Goal: Transaction & Acquisition: Purchase product/service

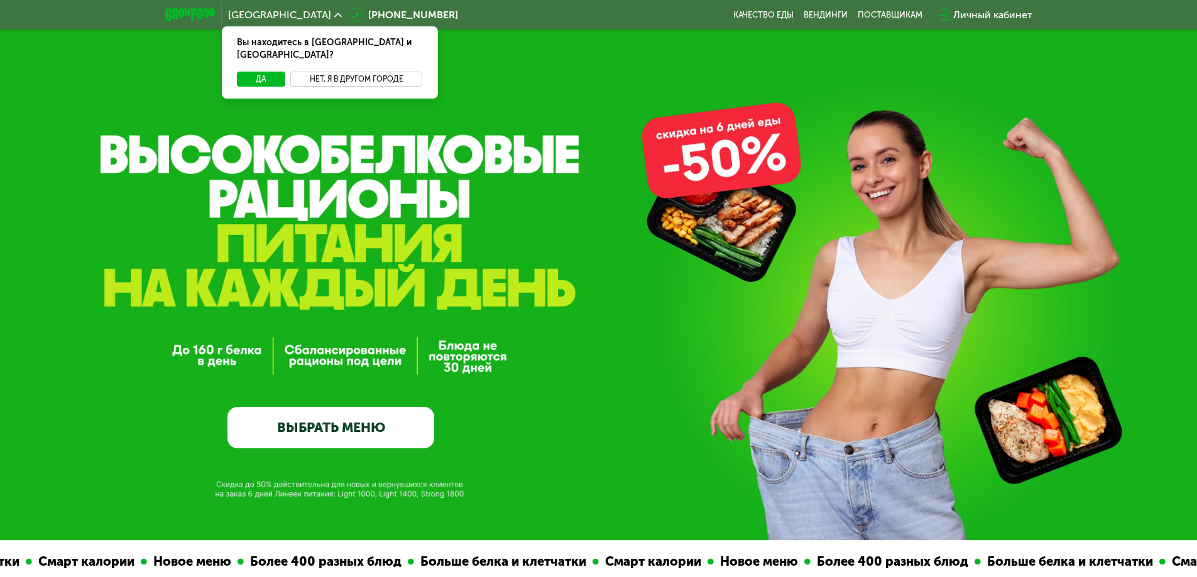
click at [331, 72] on button "Нет, я в другом городе" at bounding box center [356, 79] width 133 height 15
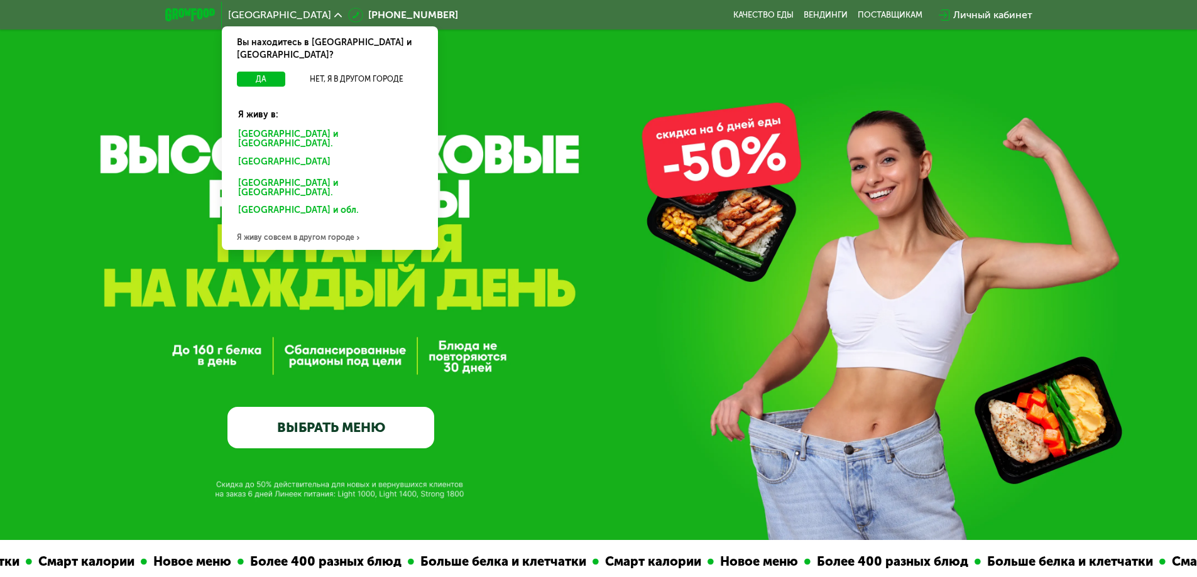
click at [280, 225] on div "Я живу совсем в другом городе" at bounding box center [330, 237] width 216 height 25
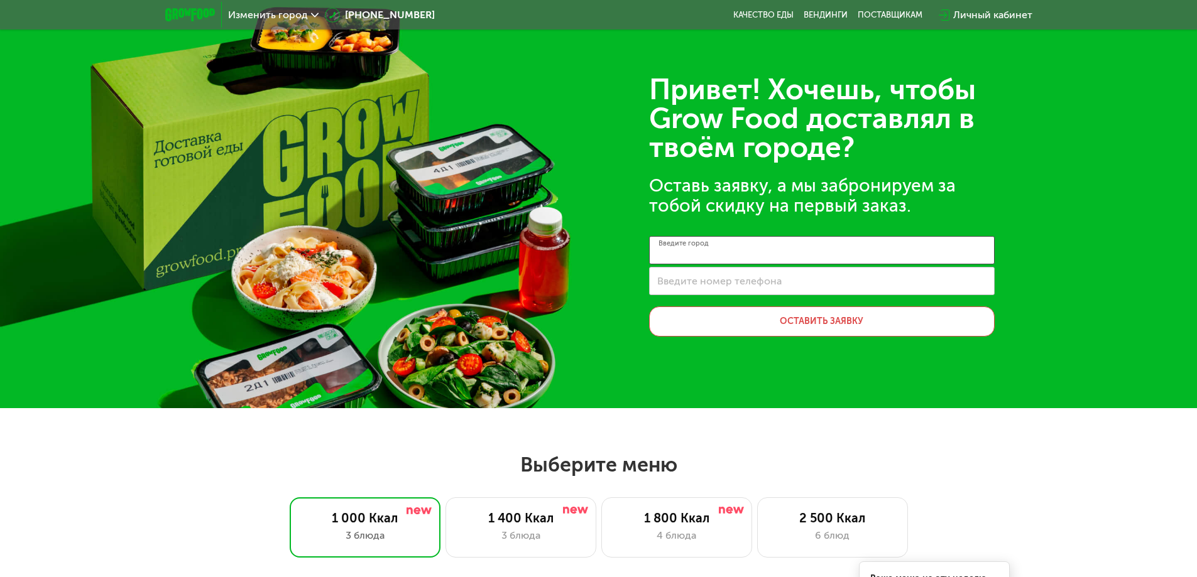
click at [788, 260] on input "Введите город" at bounding box center [822, 250] width 346 height 28
type input "**"
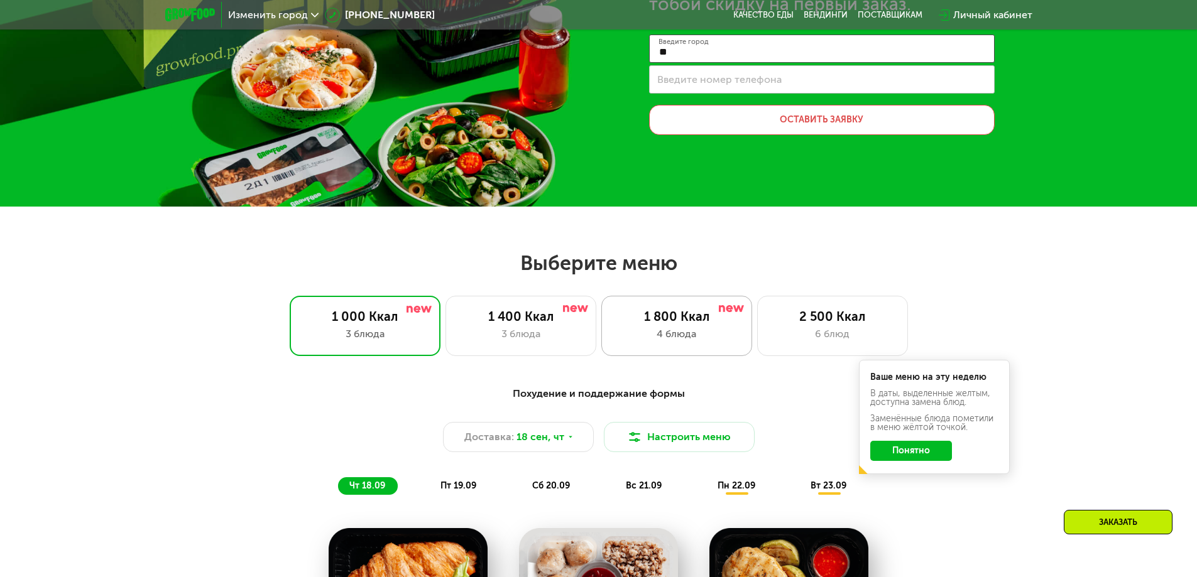
scroll to position [251, 0]
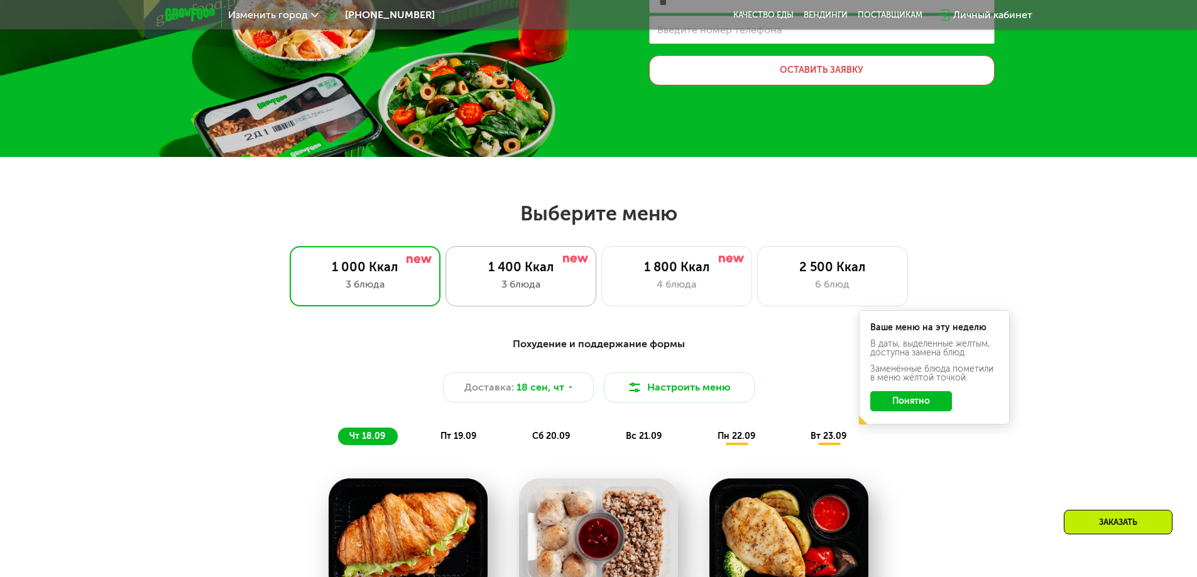
click at [535, 266] on div "1 400 Ккал" at bounding box center [521, 266] width 124 height 15
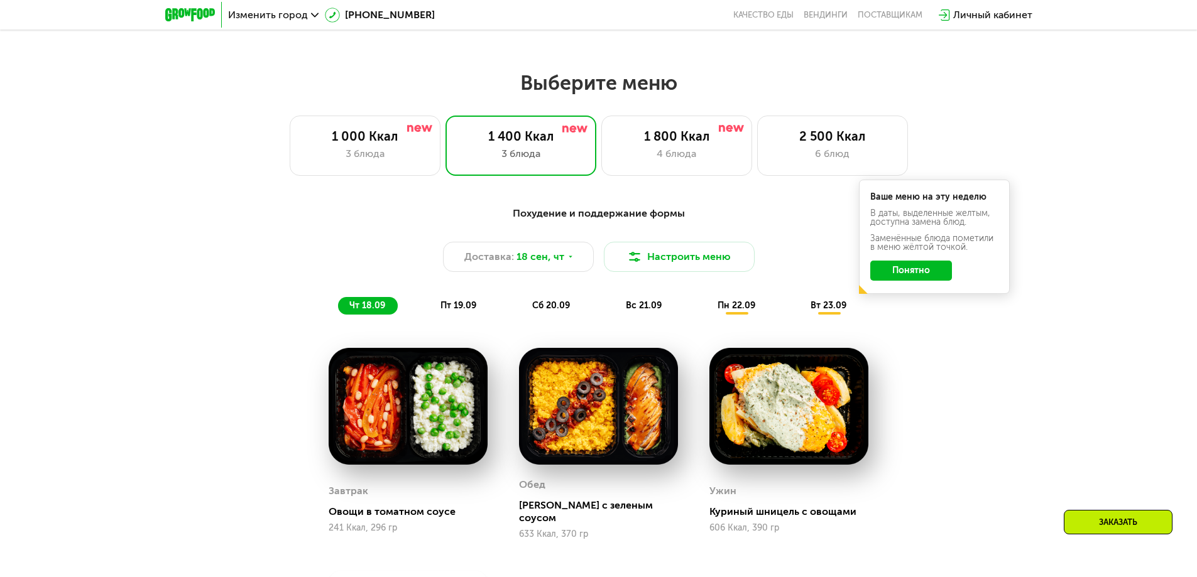
scroll to position [377, 0]
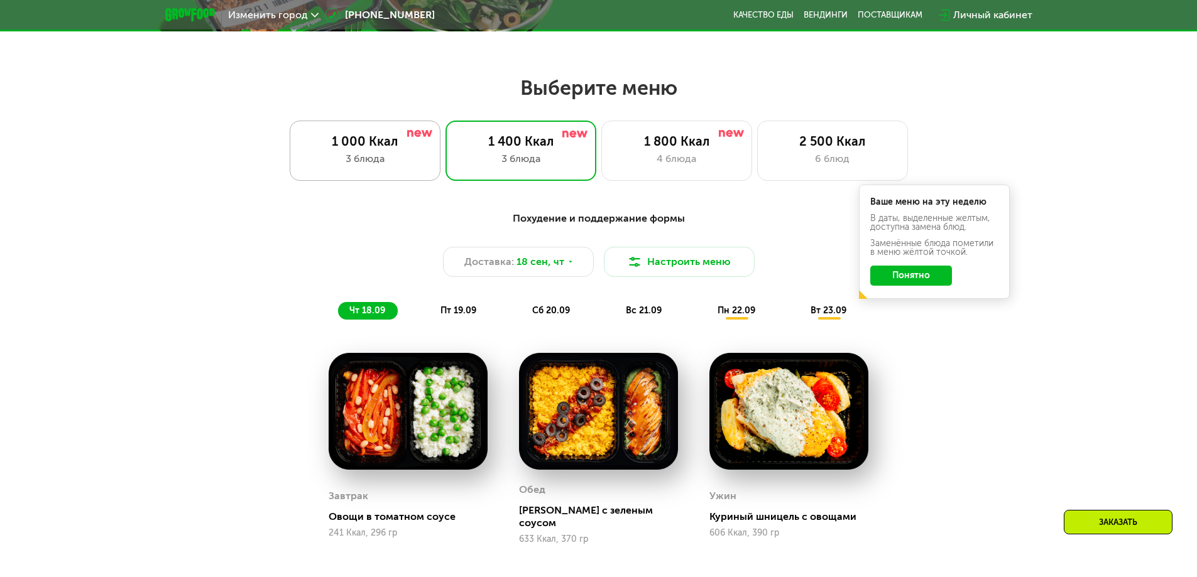
click at [358, 166] on div "3 блюда" at bounding box center [365, 158] width 124 height 15
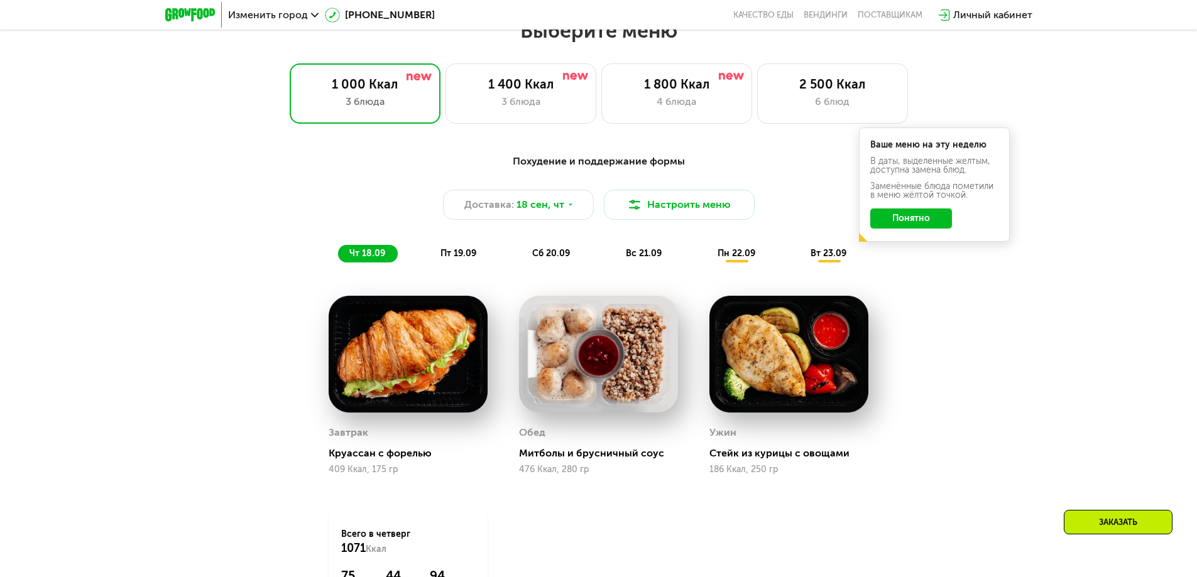
scroll to position [503, 0]
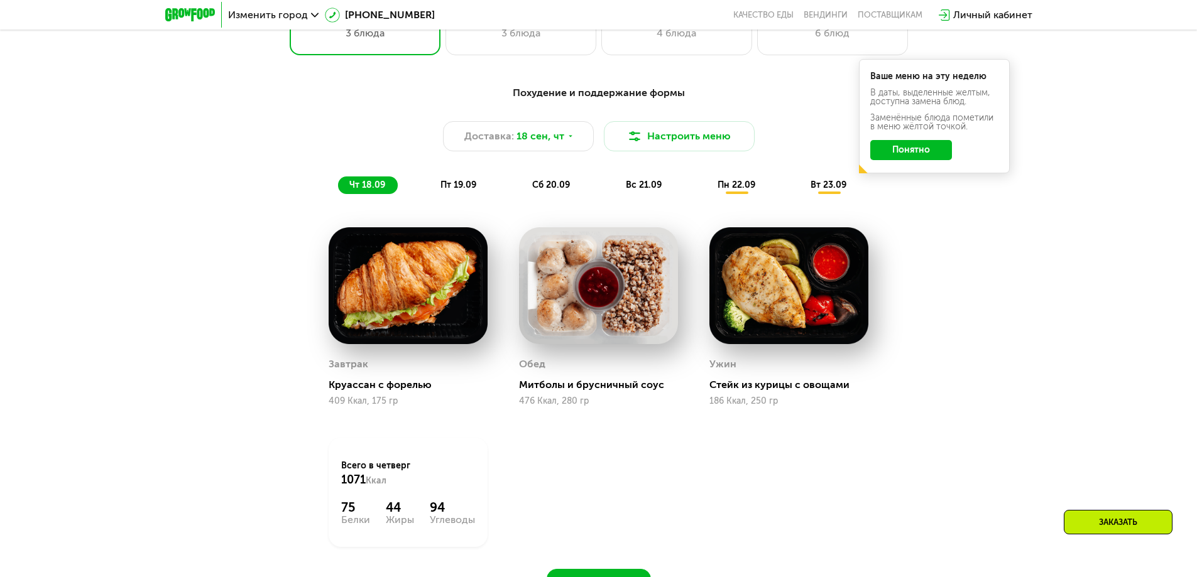
click at [467, 187] on span "пт 19.09" at bounding box center [458, 185] width 36 height 11
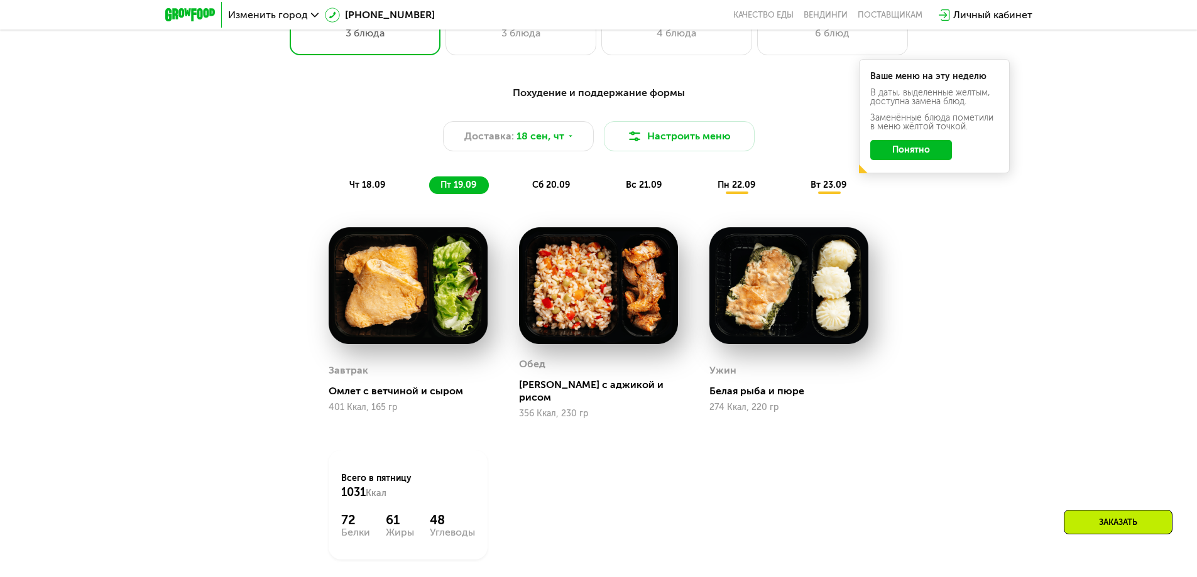
click at [544, 178] on div "сб 20.09" at bounding box center [552, 186] width 62 height 18
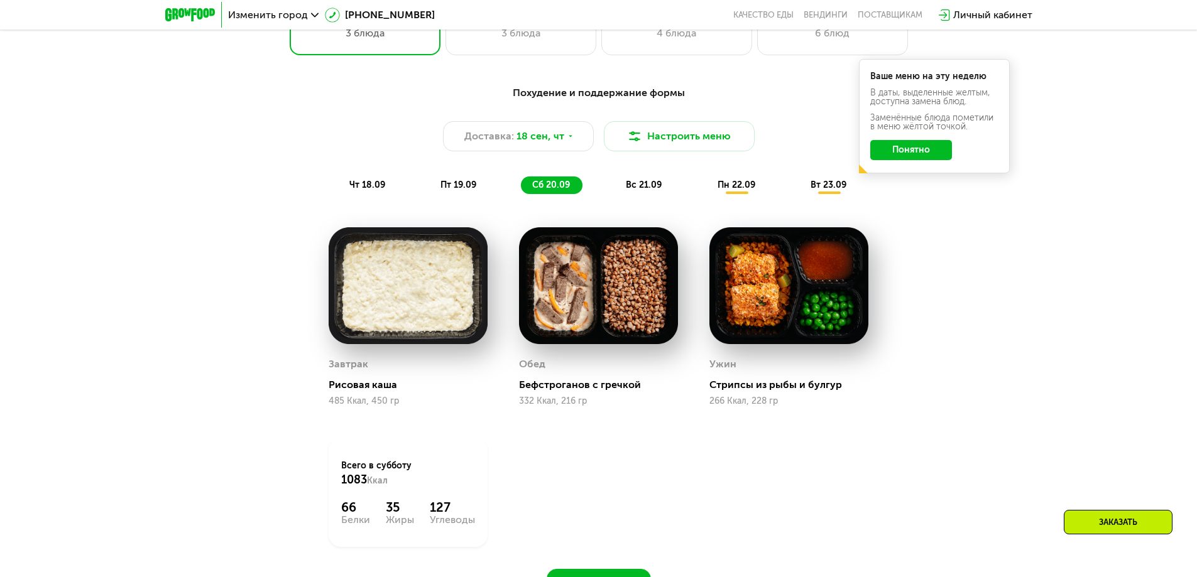
click at [659, 193] on div "вс 21.09" at bounding box center [644, 186] width 60 height 18
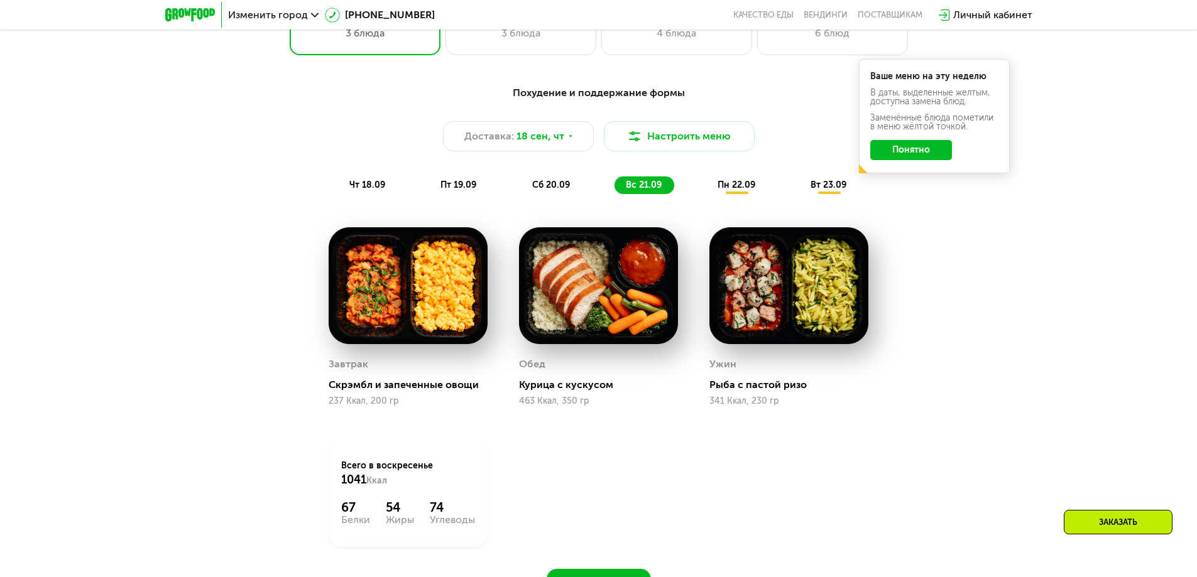
click at [719, 186] on span "пн 22.09" at bounding box center [736, 185] width 38 height 11
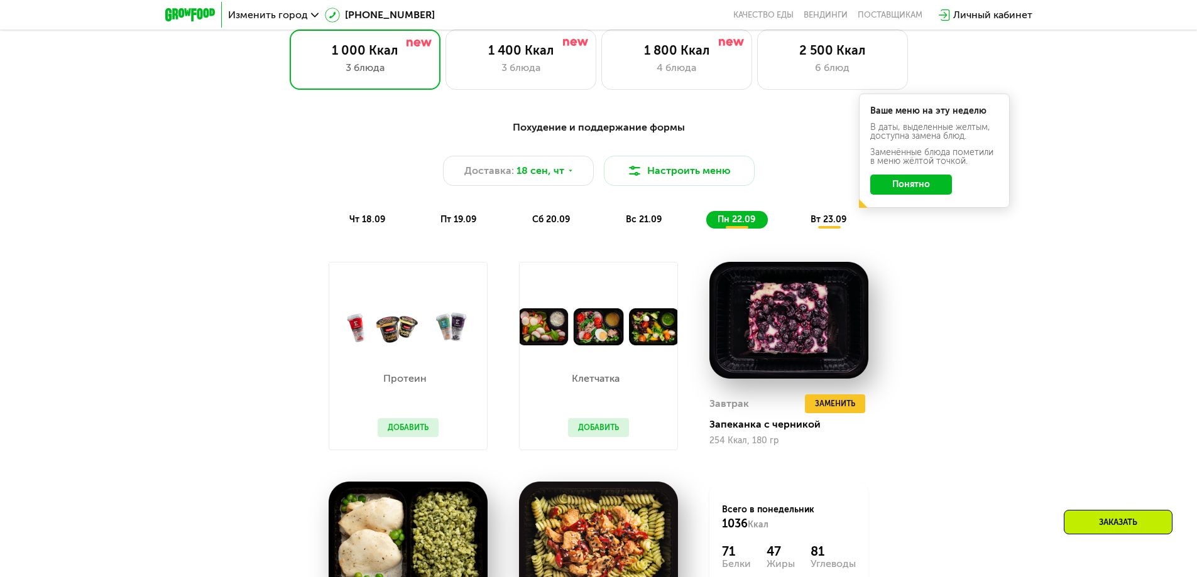
scroll to position [440, 0]
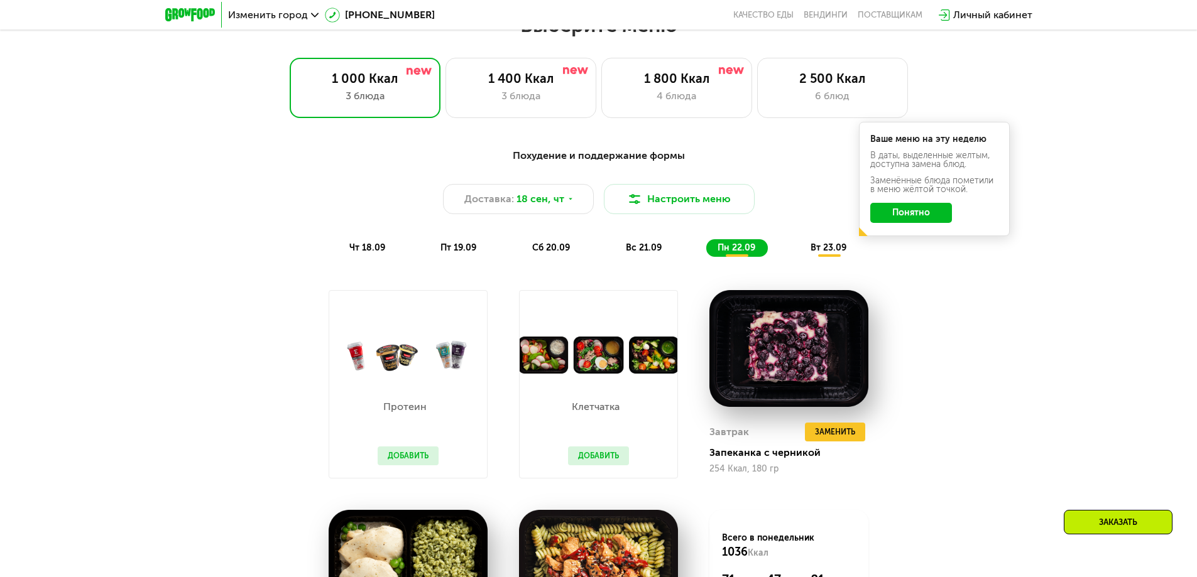
click at [917, 212] on button "Понятно" at bounding box center [911, 213] width 82 height 20
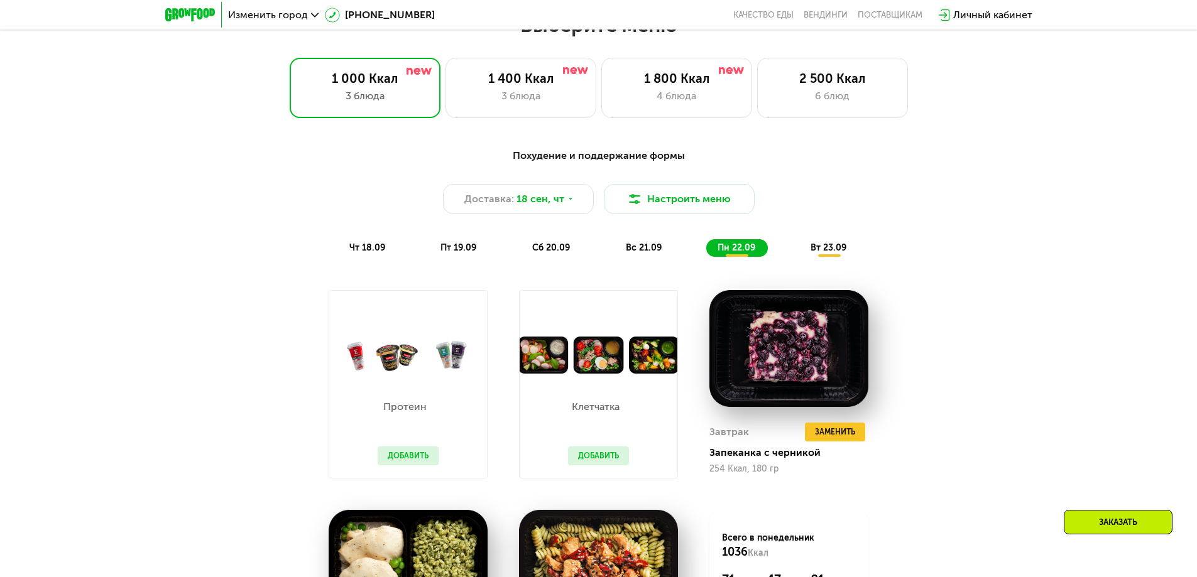
click at [358, 249] on span "чт 18.09" at bounding box center [367, 247] width 36 height 11
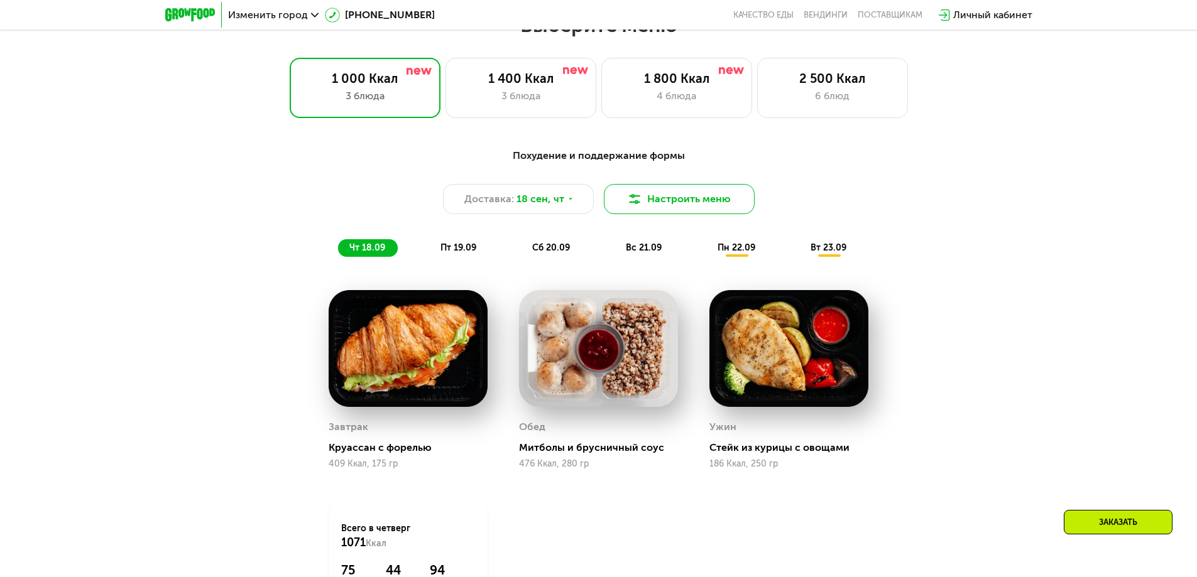
click at [689, 197] on button "Настроить меню" at bounding box center [679, 199] width 151 height 30
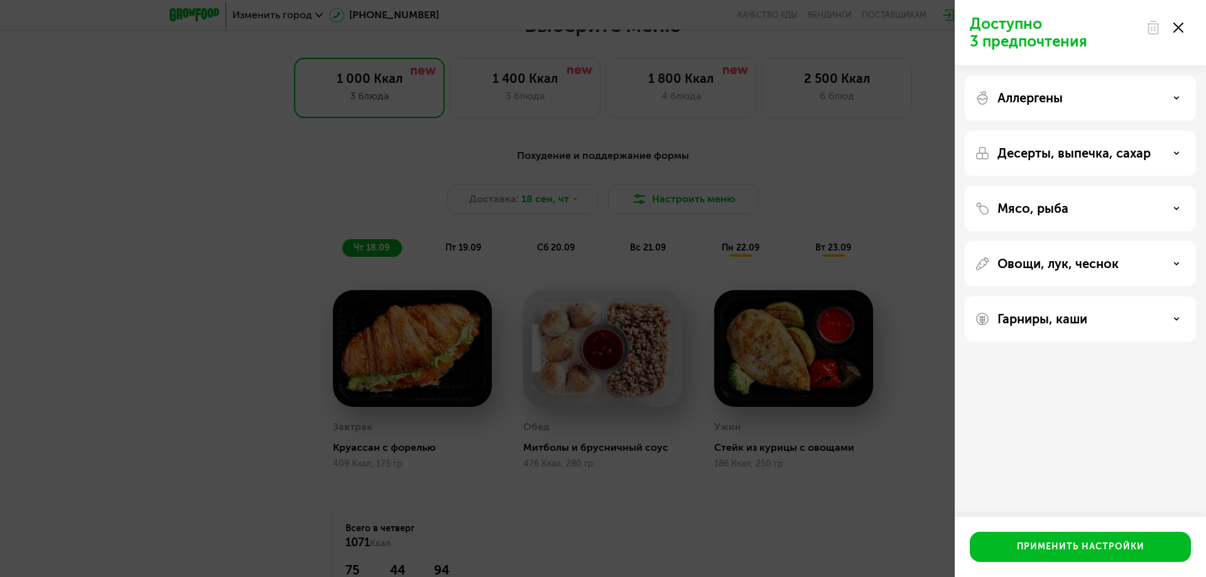
click at [1075, 205] on div "Мясо, рыба" at bounding box center [1080, 208] width 211 height 15
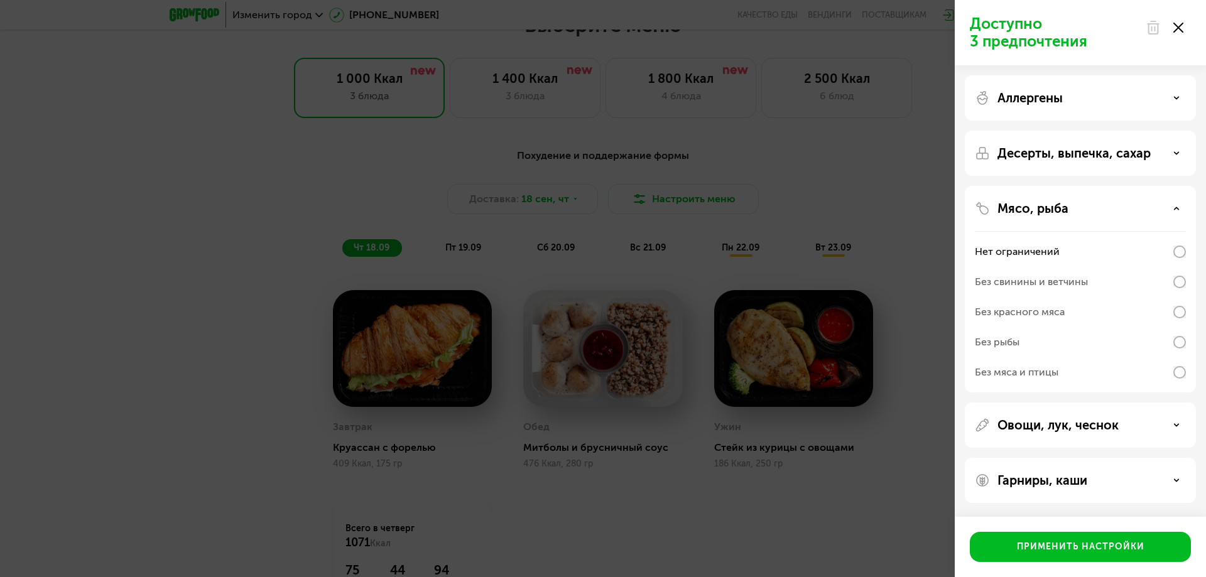
drag, startPoint x: 1078, startPoint y: 200, endPoint x: 1103, endPoint y: 194, distance: 25.9
click at [1079, 200] on div "Мясо, рыба Нет ограничений Без свинины и ветчины Без красного мяса Без рыбы Без…" at bounding box center [1080, 289] width 231 height 207
click at [1167, 205] on div "Мясо, рыба" at bounding box center [1080, 208] width 211 height 15
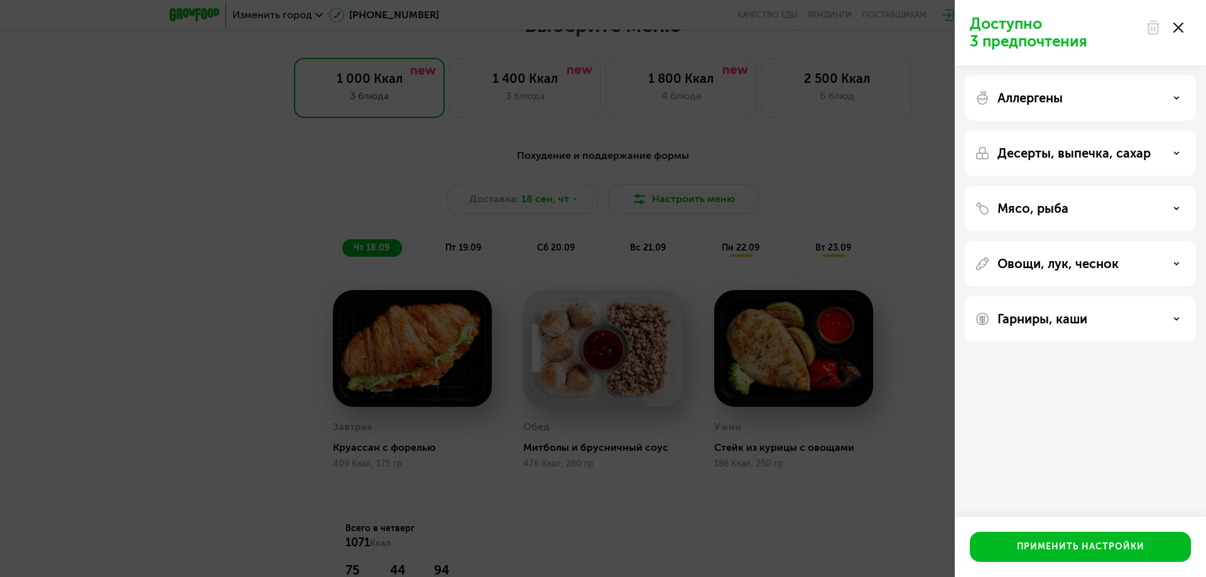
click at [1166, 161] on div "Десерты, выпечка, сахар" at bounding box center [1080, 153] width 231 height 45
click at [1162, 148] on div "Десерты, выпечка, сахар" at bounding box center [1080, 153] width 211 height 15
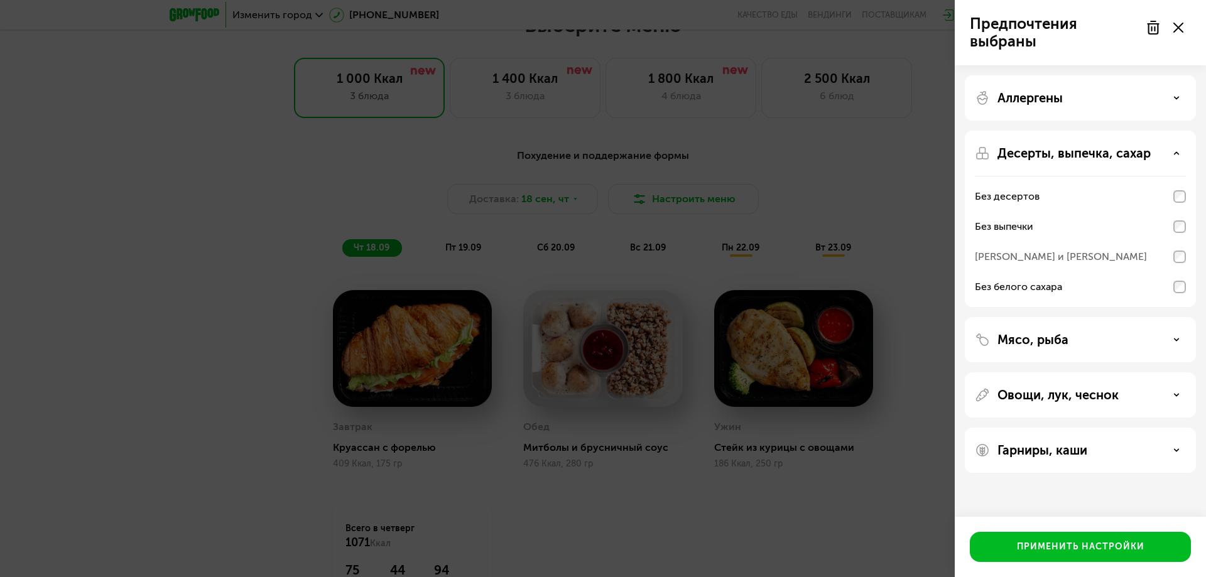
click at [1160, 92] on div "Аллергены" at bounding box center [1080, 97] width 211 height 15
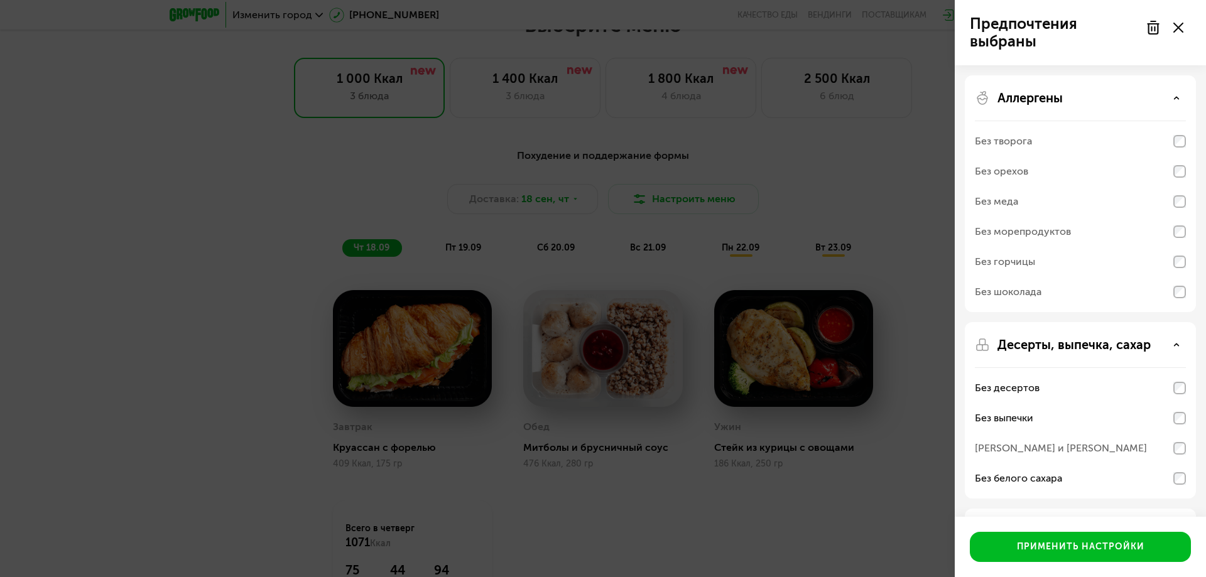
click at [1088, 92] on div "Аллергены" at bounding box center [1080, 97] width 211 height 15
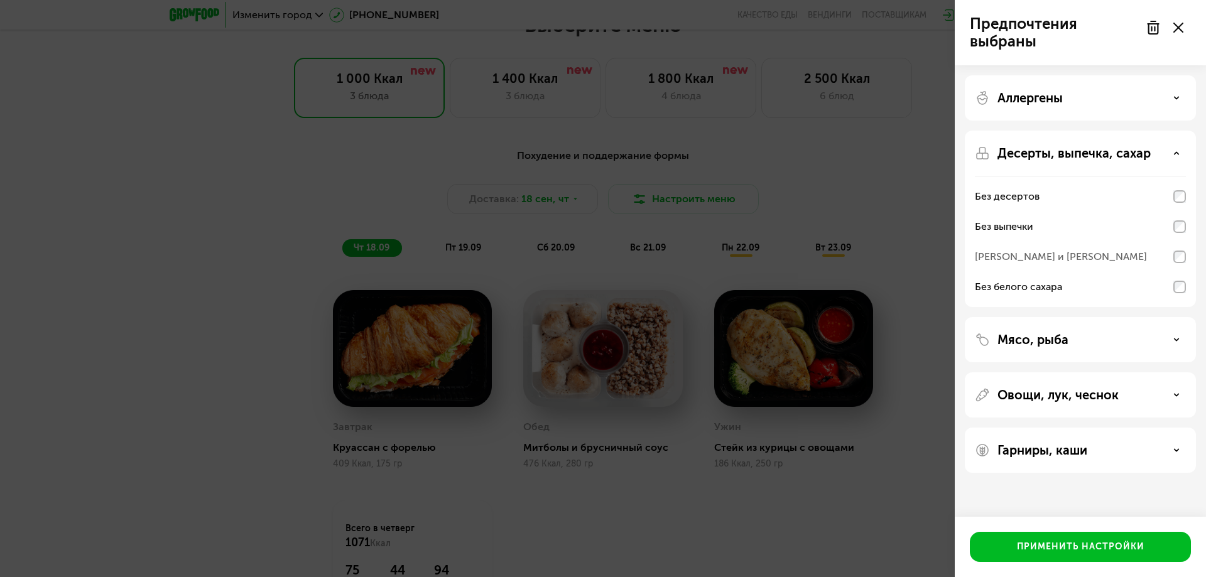
click at [1136, 325] on div "Мясо, рыба" at bounding box center [1080, 339] width 231 height 45
click at [1138, 337] on div "Мясо, рыба" at bounding box center [1080, 339] width 211 height 15
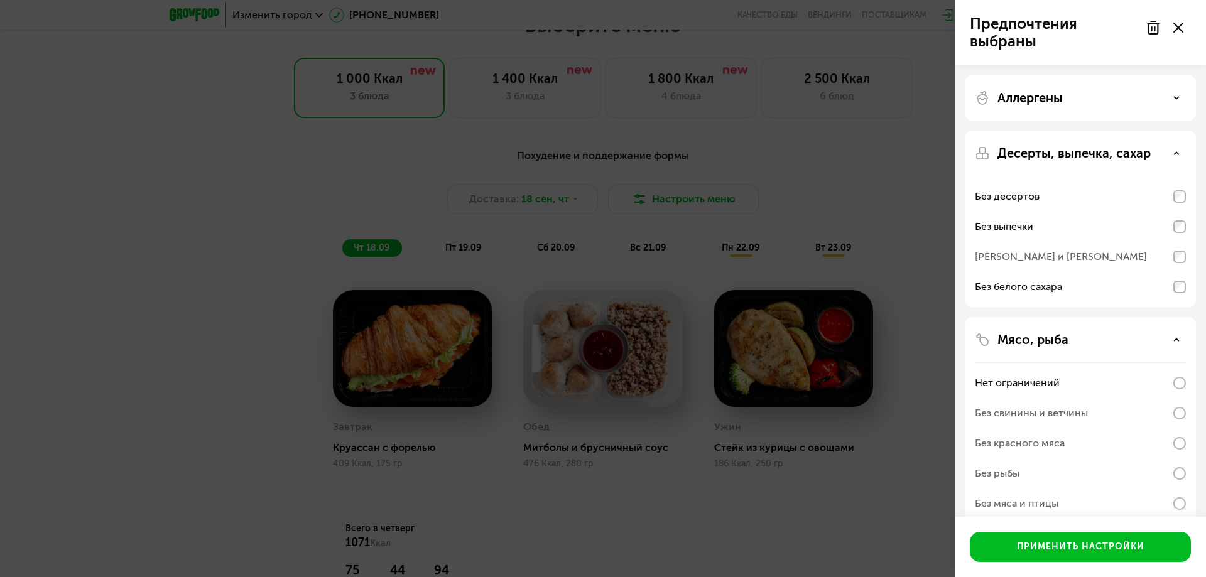
click at [1135, 329] on div "Мясо, рыба Нет ограничений Без свинины и ветчины Без красного мяса Без рыбы Без…" at bounding box center [1080, 420] width 231 height 207
click at [1133, 337] on div "Мясо, рыба" at bounding box center [1080, 339] width 211 height 15
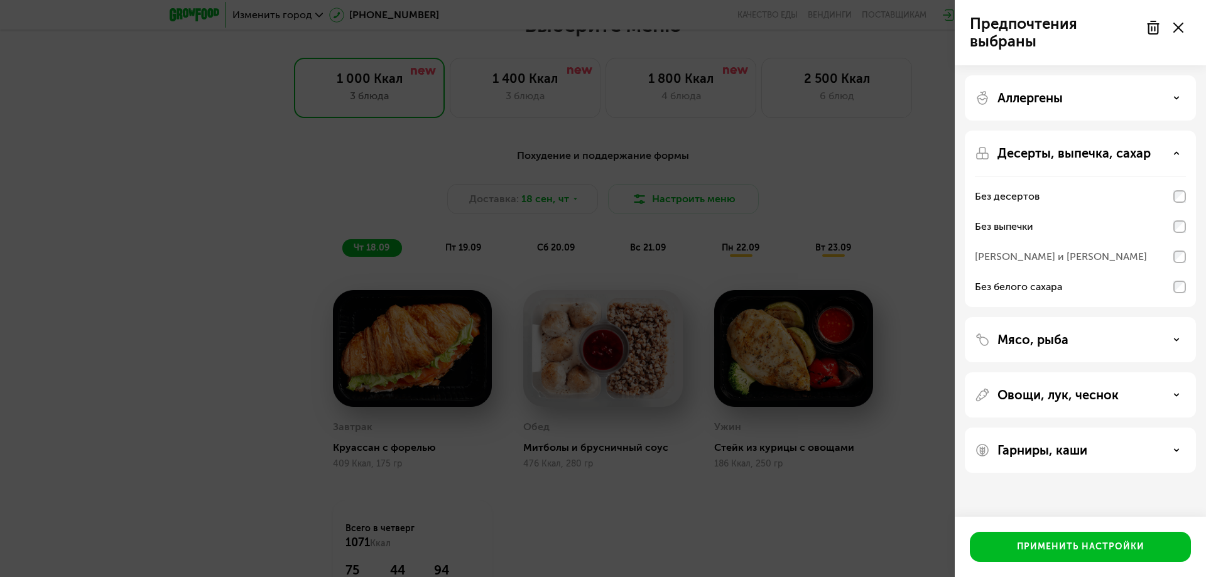
click at [1131, 386] on div "Овощи, лук, чеснок" at bounding box center [1080, 395] width 231 height 45
click at [1169, 389] on div "Овощи, лук, чеснок" at bounding box center [1080, 395] width 211 height 15
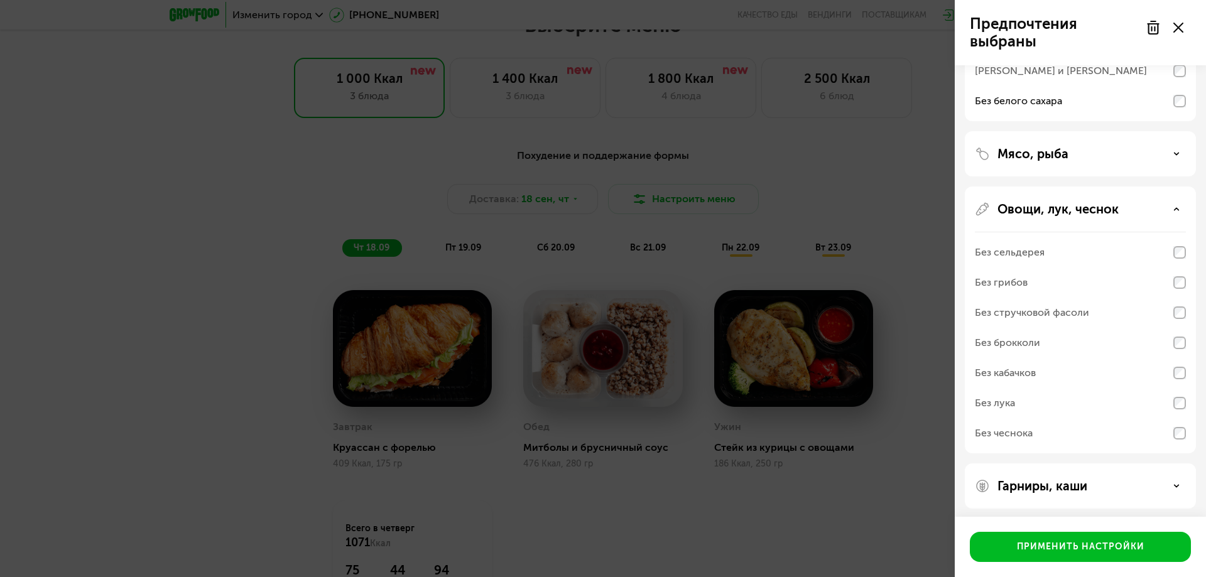
scroll to position [188, 0]
click at [1187, 342] on div "Овощи, лук, чеснок Без сельдерея Без грибов Без стручковой фасоли Без брокколи …" at bounding box center [1080, 317] width 231 height 267
click at [1006, 335] on div "Без брокколи" at bounding box center [1007, 340] width 65 height 15
click at [1003, 346] on div "Без брокколи" at bounding box center [1007, 340] width 65 height 15
click at [1015, 341] on div "Без брокколи" at bounding box center [1007, 340] width 65 height 15
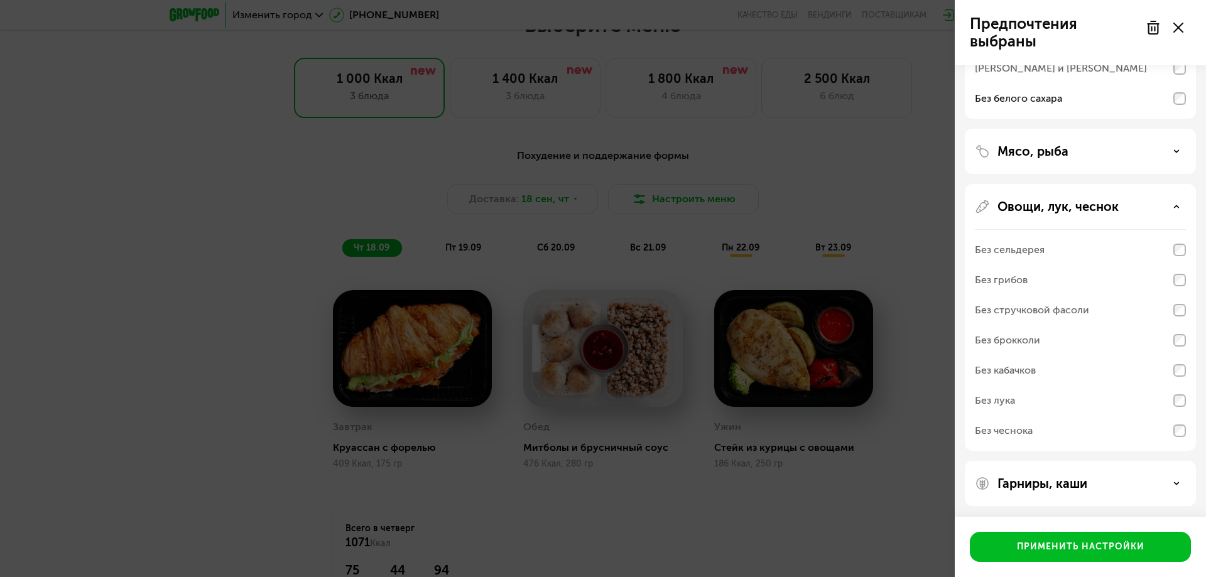
click at [1148, 200] on div "Овощи, лук, чеснок" at bounding box center [1080, 206] width 211 height 15
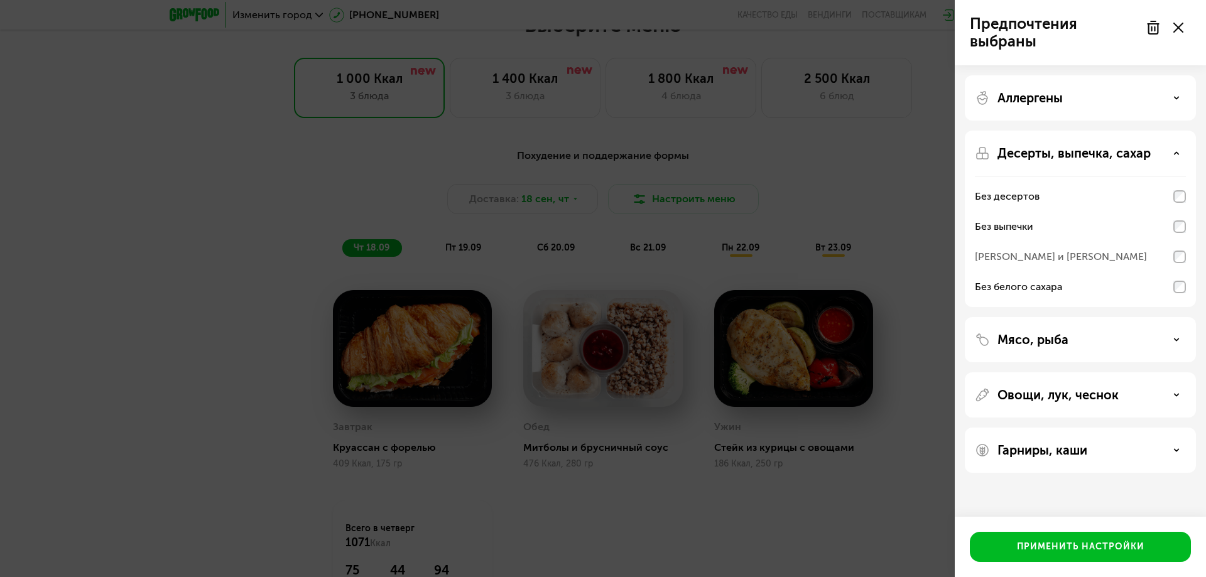
drag, startPoint x: 1101, startPoint y: 445, endPoint x: 1105, endPoint y: 439, distance: 6.8
click at [1103, 445] on div "Гарниры, каши" at bounding box center [1080, 450] width 211 height 15
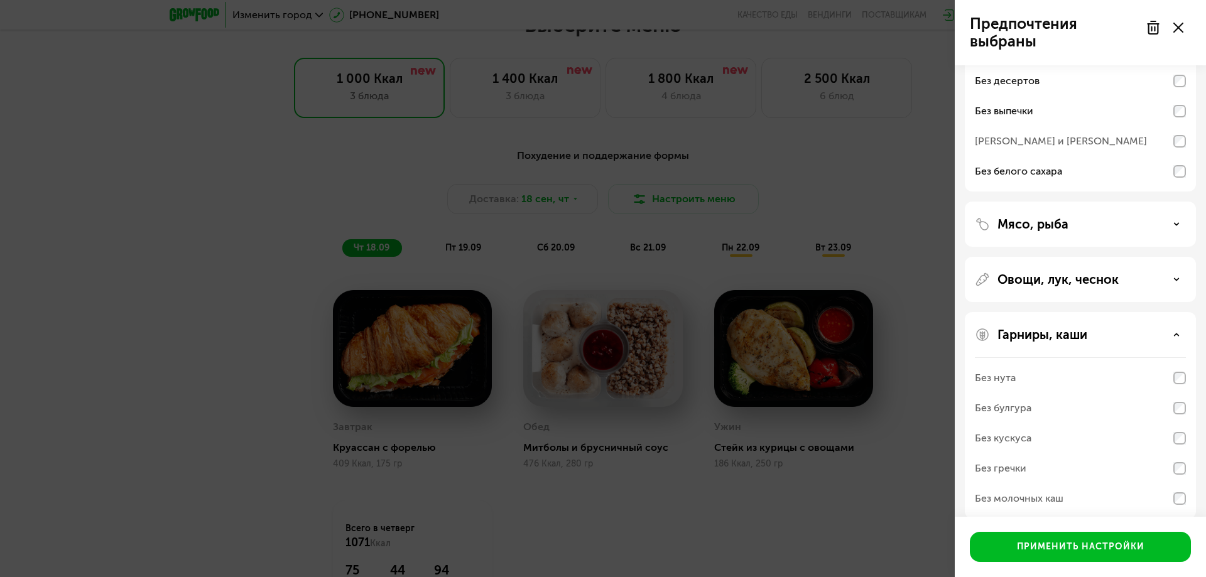
scroll to position [130, 0]
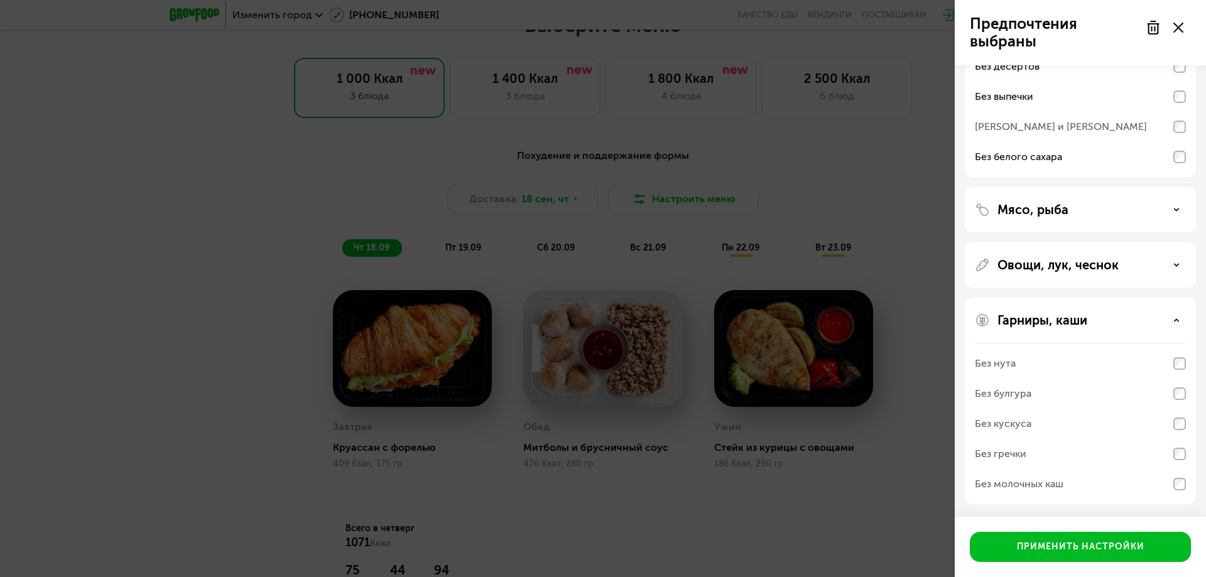
click at [1036, 329] on div "Гарниры, каши Без нута Без булгура Без кускуса Без гречки Без молочных каш" at bounding box center [1080, 401] width 231 height 207
click at [1062, 315] on p "Гарниры, каши" at bounding box center [1043, 320] width 90 height 15
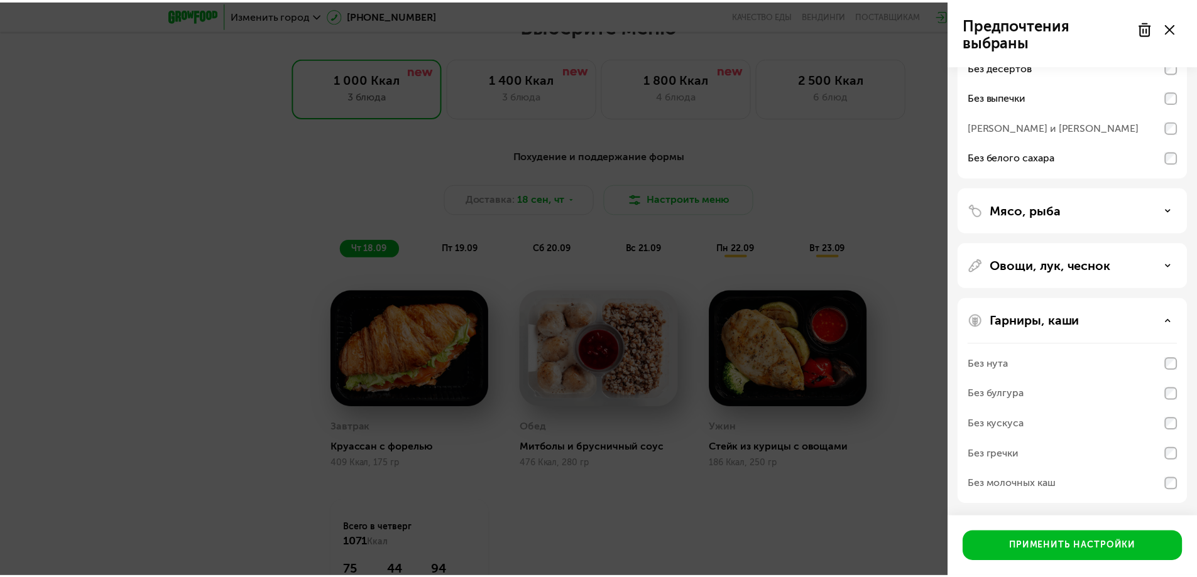
scroll to position [0, 0]
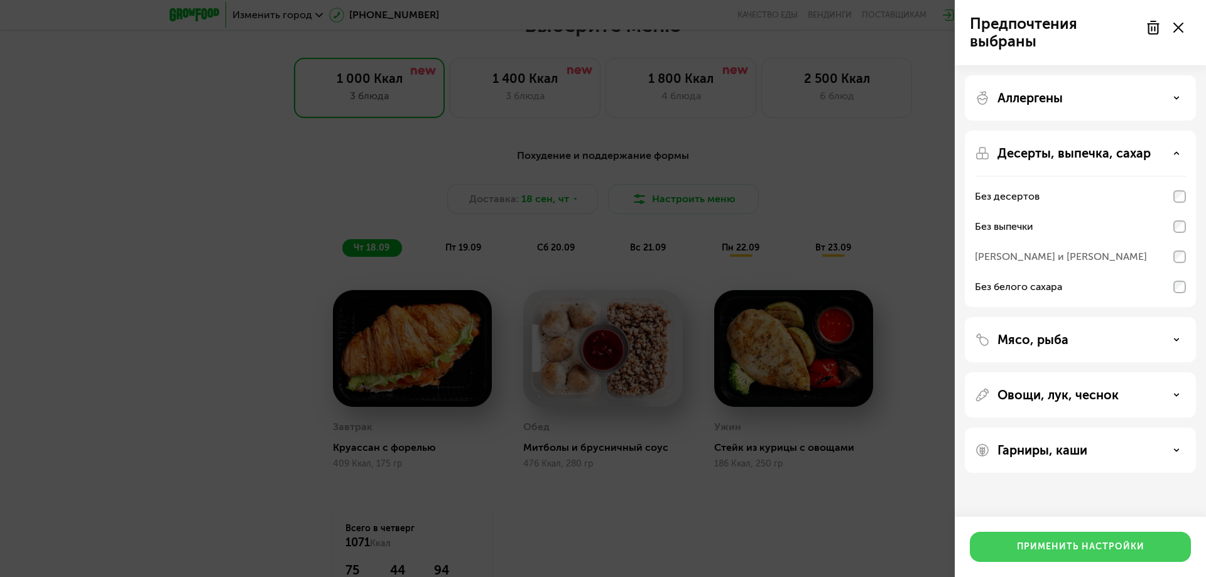
click at [1050, 552] on div "Применить настройки" at bounding box center [1081, 547] width 128 height 13
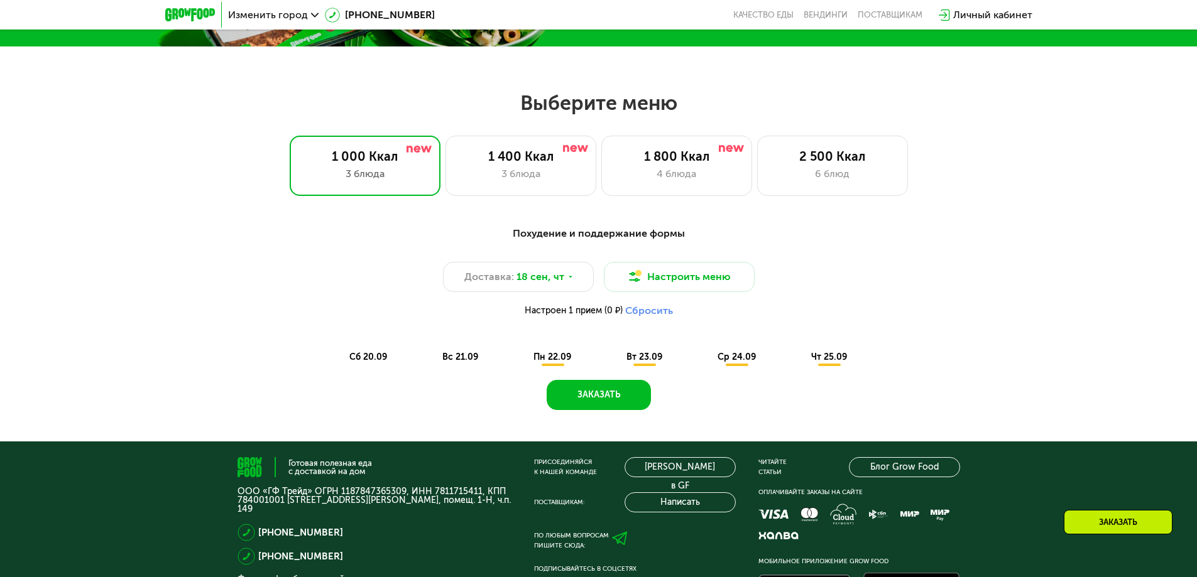
scroll to position [342, 0]
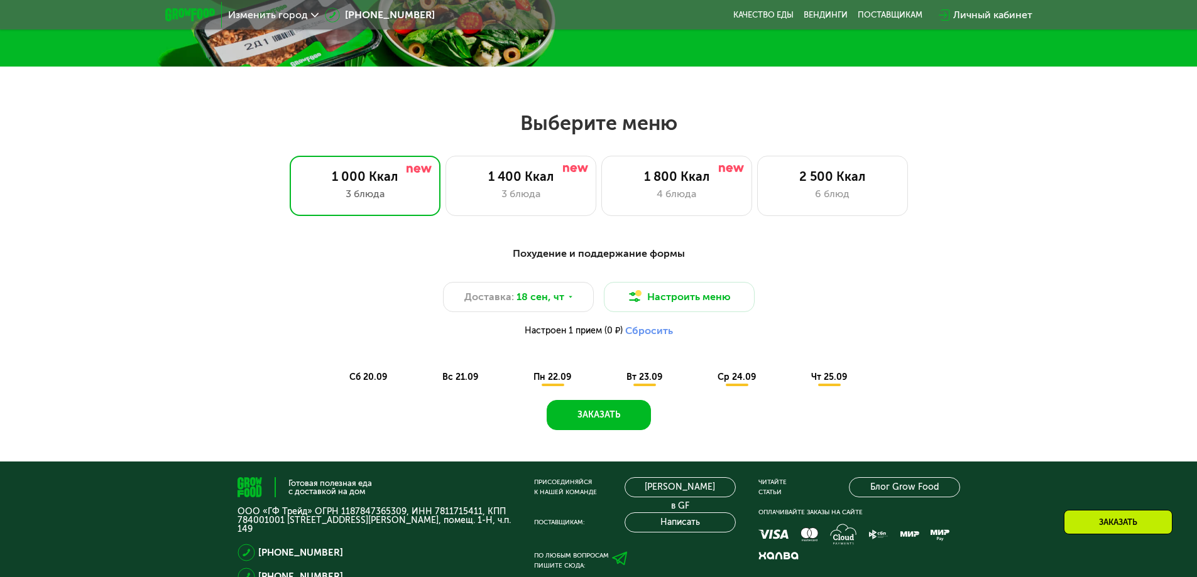
click at [373, 378] on span "сб 20.09" at bounding box center [368, 377] width 38 height 11
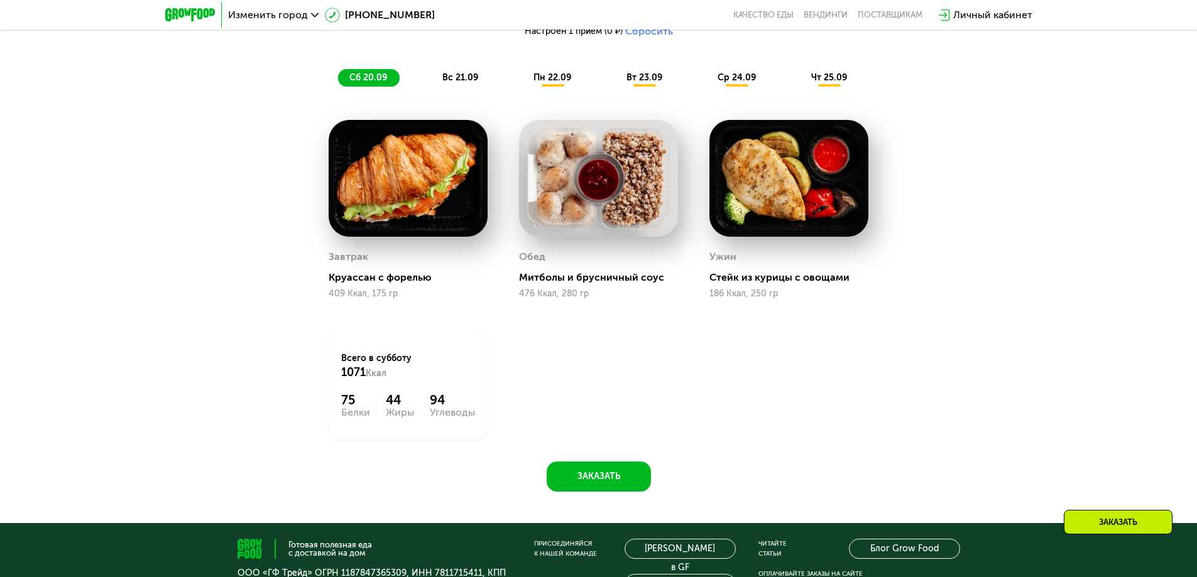
scroll to position [593, 0]
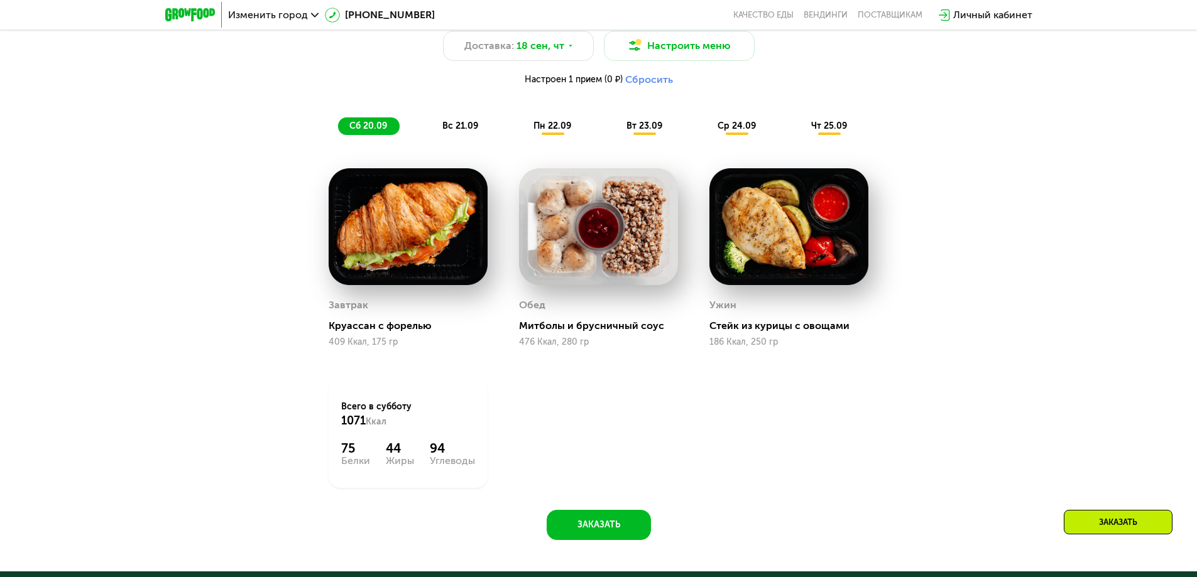
click at [398, 244] on img at bounding box center [408, 226] width 159 height 117
click at [461, 131] on span "вс 21.09" at bounding box center [460, 126] width 36 height 11
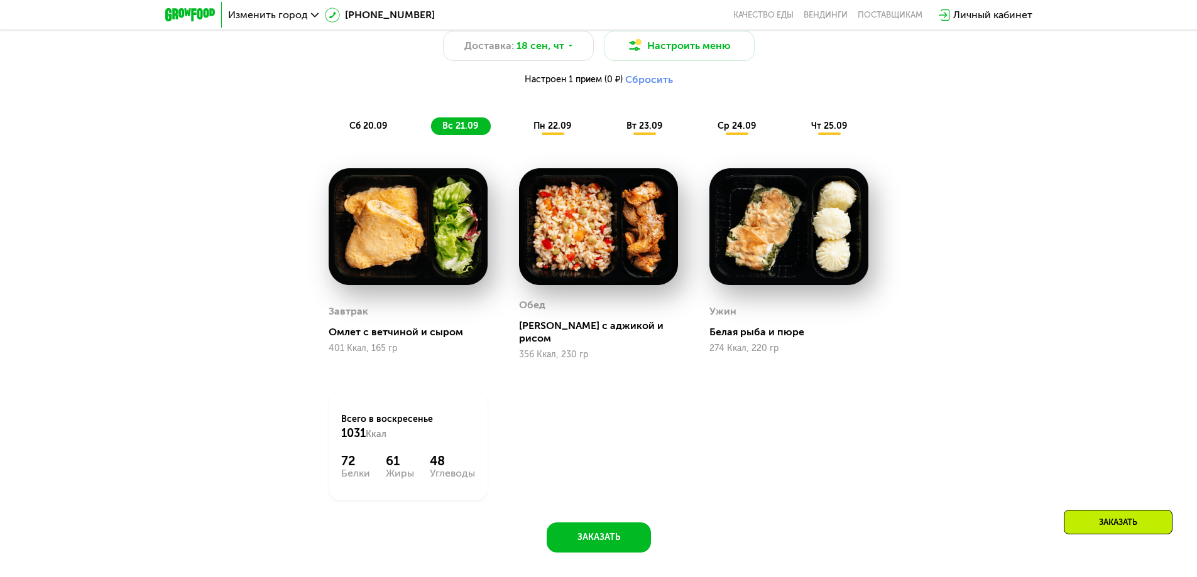
drag, startPoint x: 399, startPoint y: 131, endPoint x: 390, endPoint y: 136, distance: 10.1
click at [396, 133] on div "сб 20.09 вс 21.09 пн 22.09 вт 23.09 ср 24.09 чт 25.09" at bounding box center [598, 126] width 521 height 18
click at [376, 134] on div "Похудение и поддержание формы Доставка: [DATE] Настроить меню Настроен 1 прием …" at bounding box center [598, 64] width 759 height 155
click at [378, 122] on span "сб 20.09" at bounding box center [368, 126] width 38 height 11
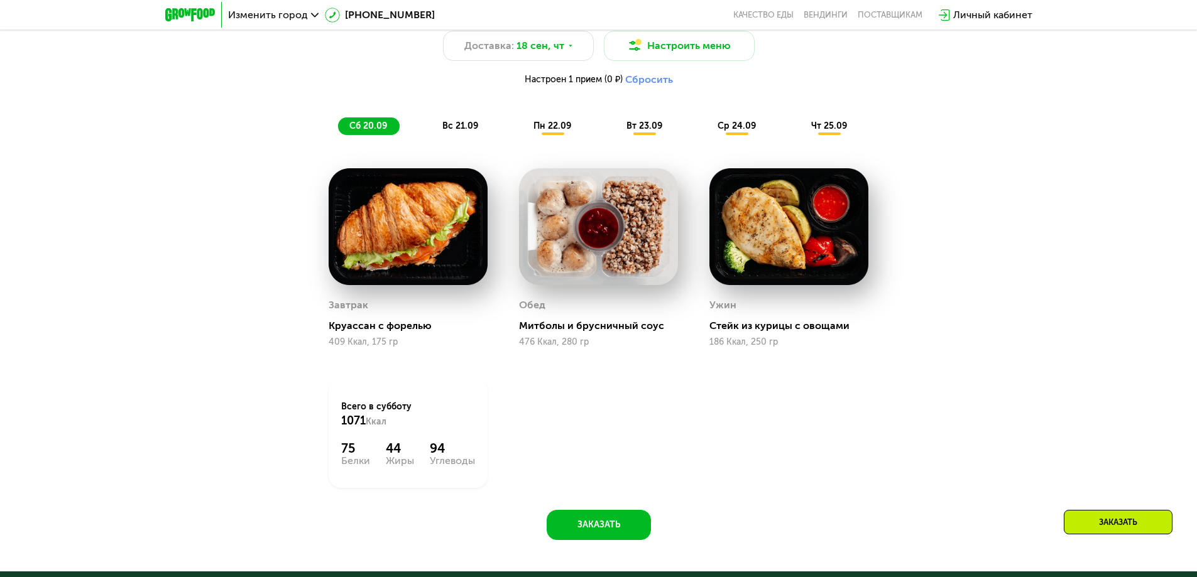
click at [485, 144] on div "Похудение и поддержание формы Доставка: [DATE] Настроить меню Настроен 1 прием …" at bounding box center [599, 263] width 774 height 553
click at [823, 131] on div "чт 25.09" at bounding box center [830, 126] width 60 height 18
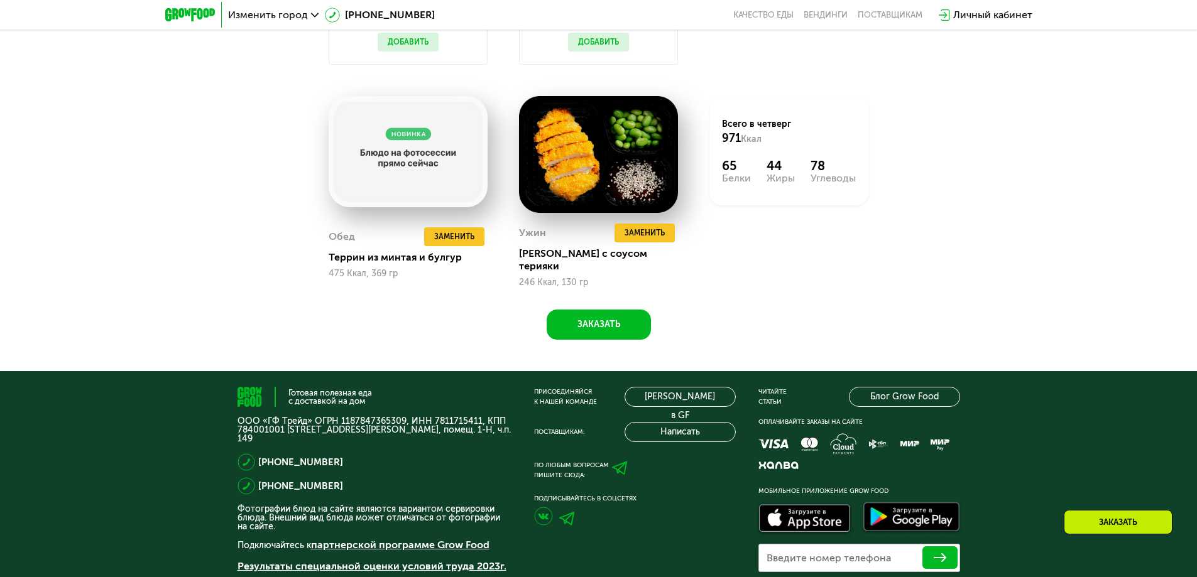
scroll to position [907, 0]
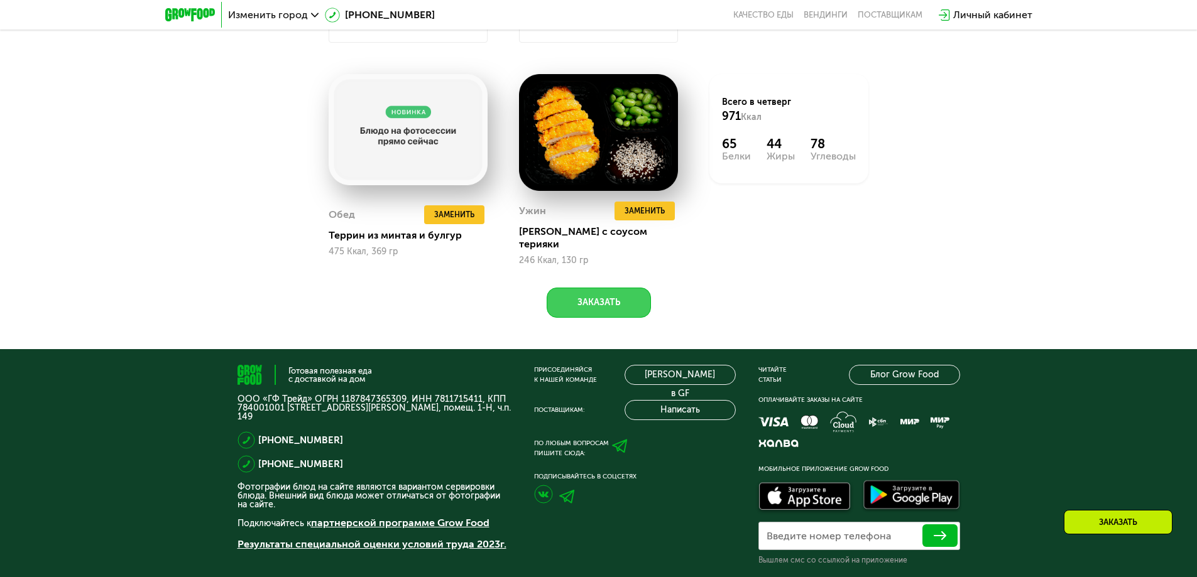
click at [596, 288] on button "Заказать" at bounding box center [599, 303] width 104 height 30
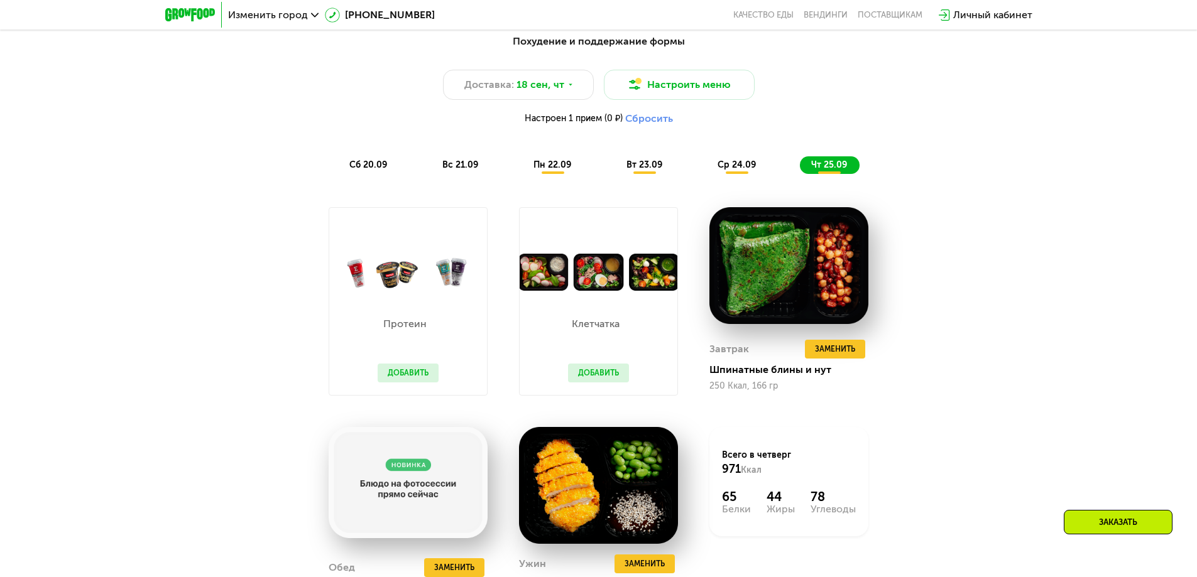
scroll to position [907, 0]
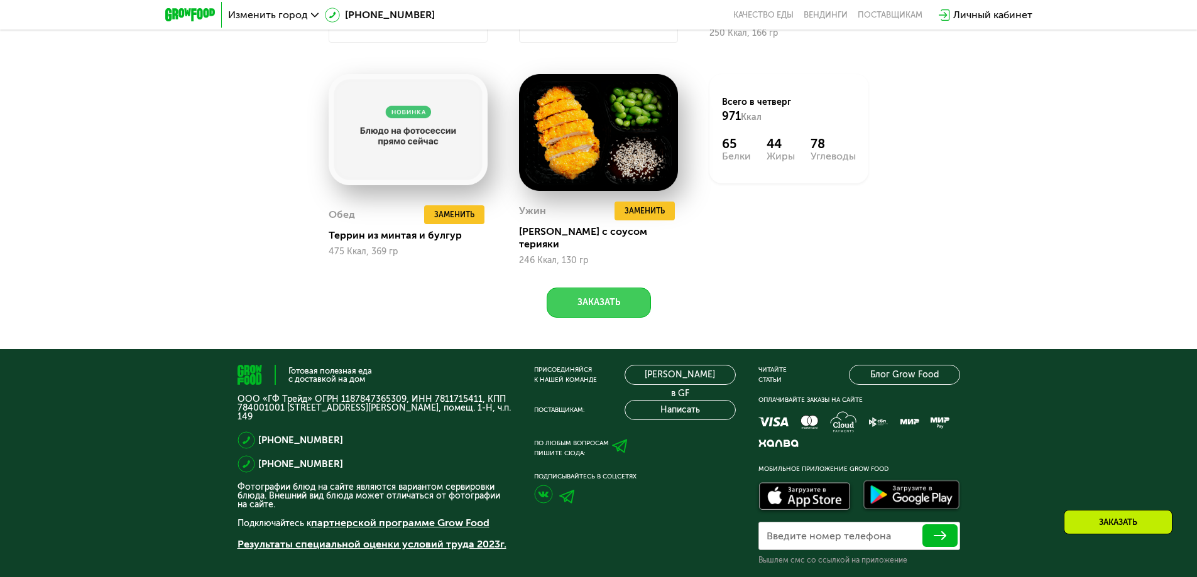
click at [587, 288] on button "Заказать" at bounding box center [599, 303] width 104 height 30
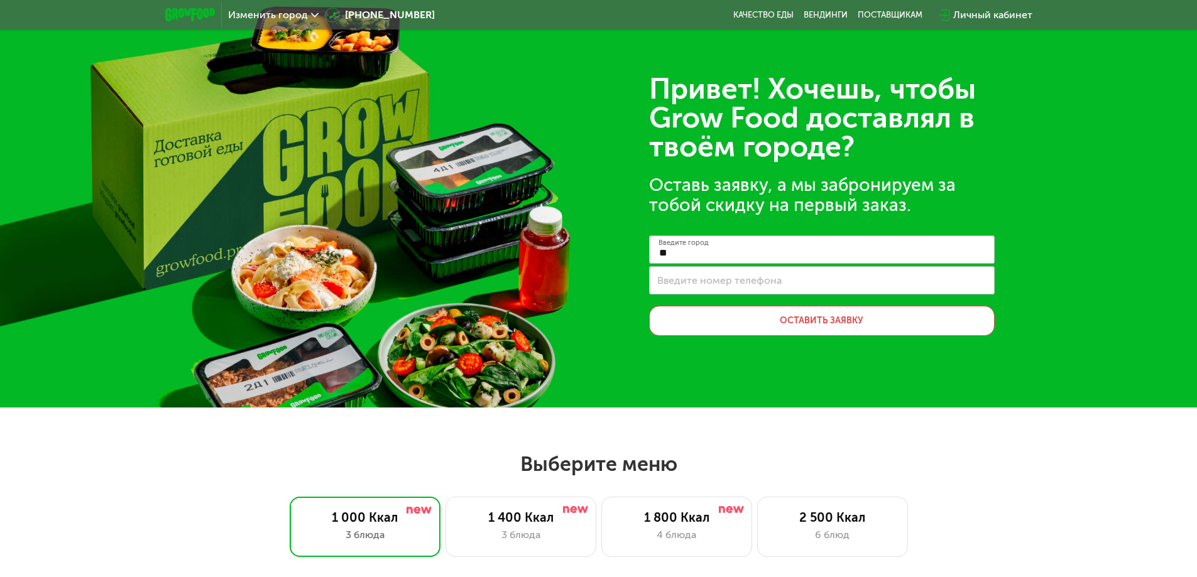
scroll to position [0, 0]
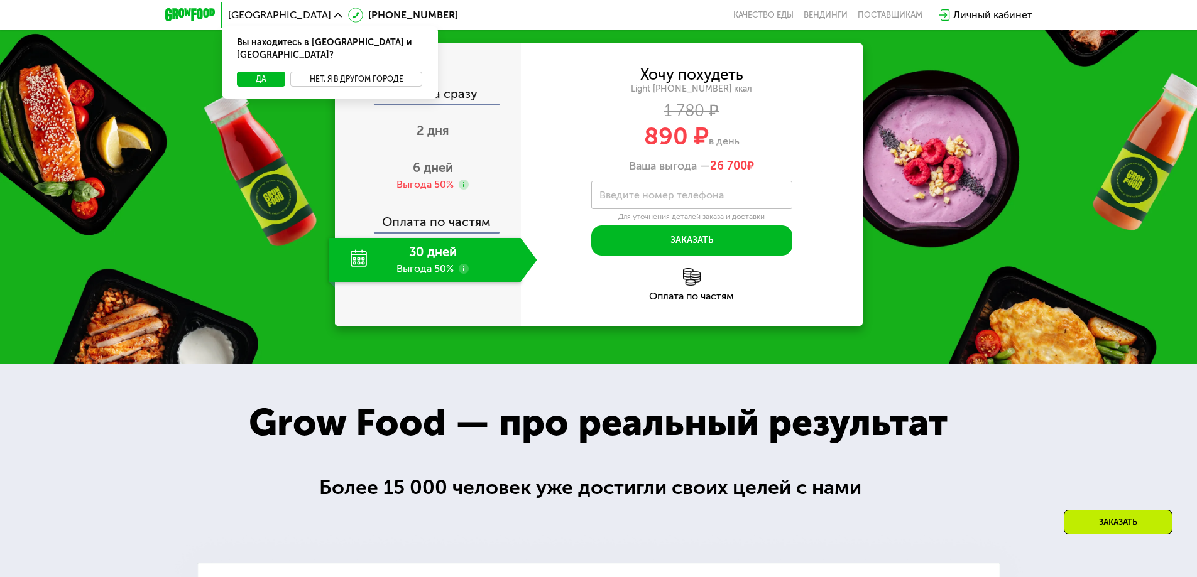
scroll to position [1743, 0]
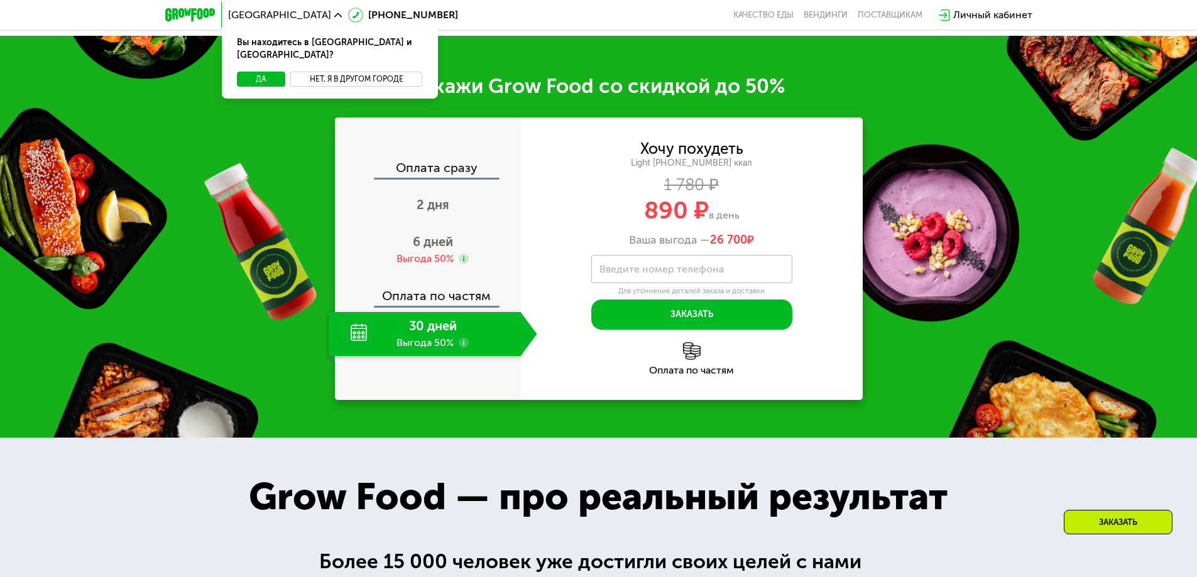
click at [351, 72] on button "Нет, я в другом городе" at bounding box center [356, 79] width 133 height 15
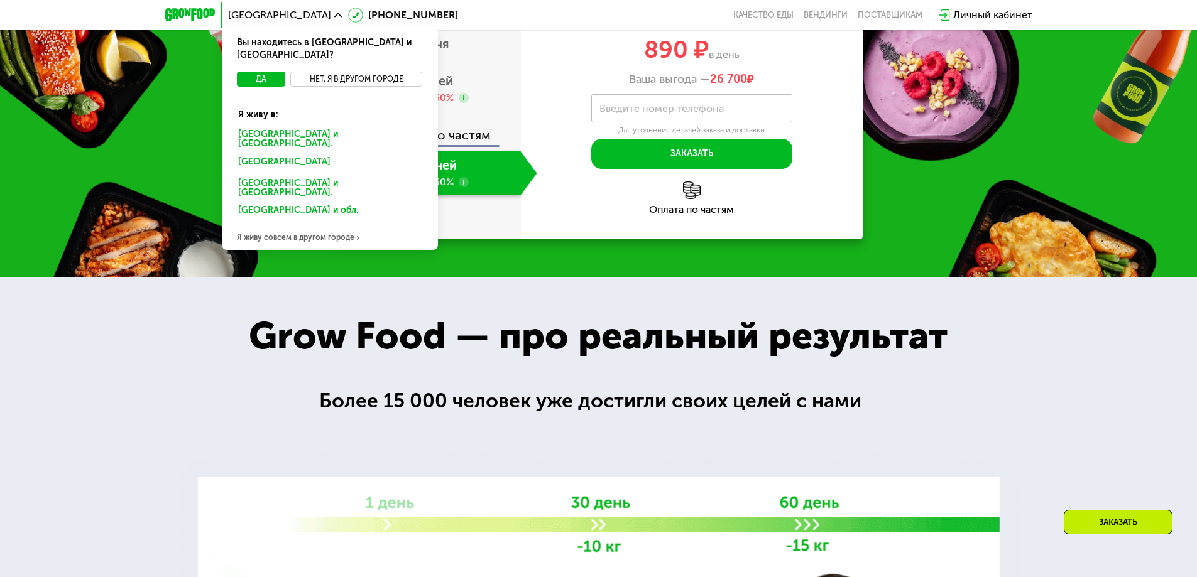
scroll to position [1932, 0]
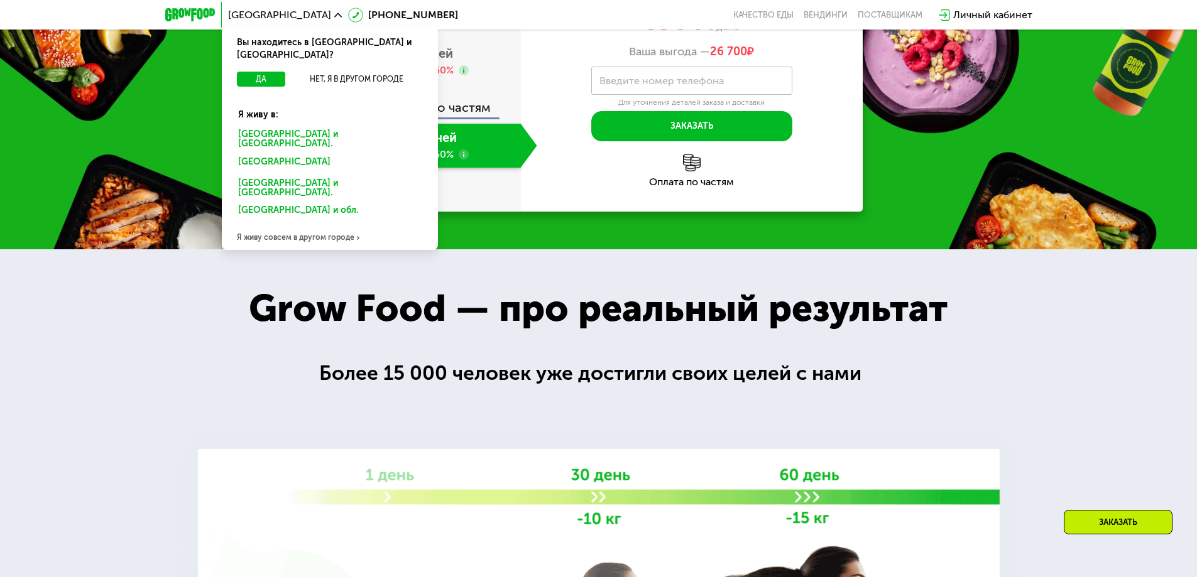
click at [328, 75] on div "Да Нет, я в другом городе" at bounding box center [329, 85] width 221 height 27
click at [332, 72] on button "Нет, я в другом городе" at bounding box center [356, 79] width 133 height 15
click at [277, 225] on div "Я живу совсем в другом городе" at bounding box center [330, 237] width 216 height 25
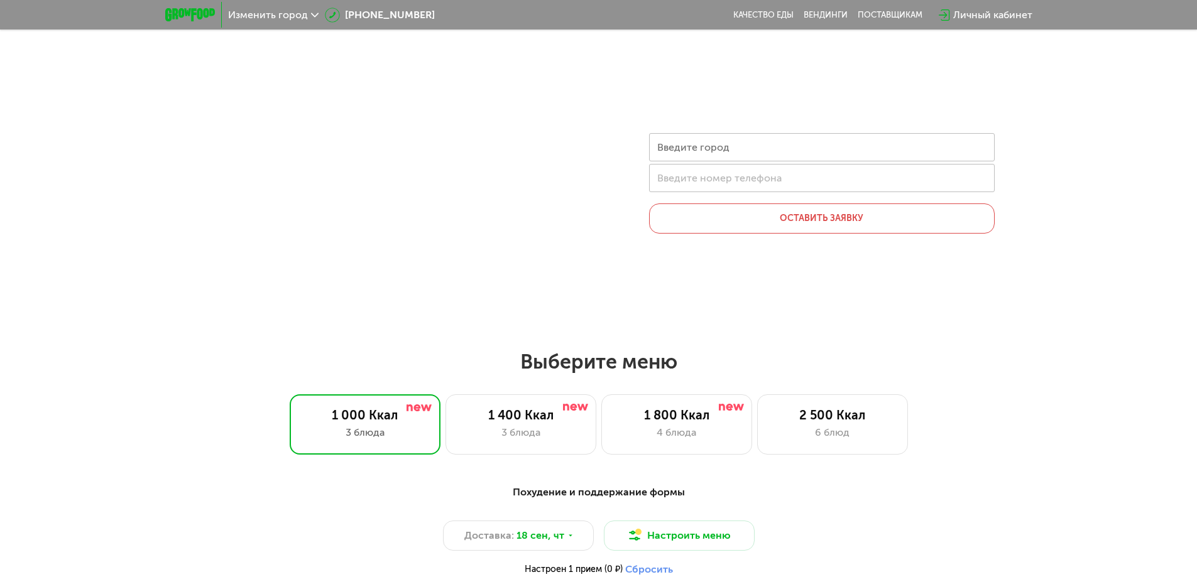
scroll to position [0, 0]
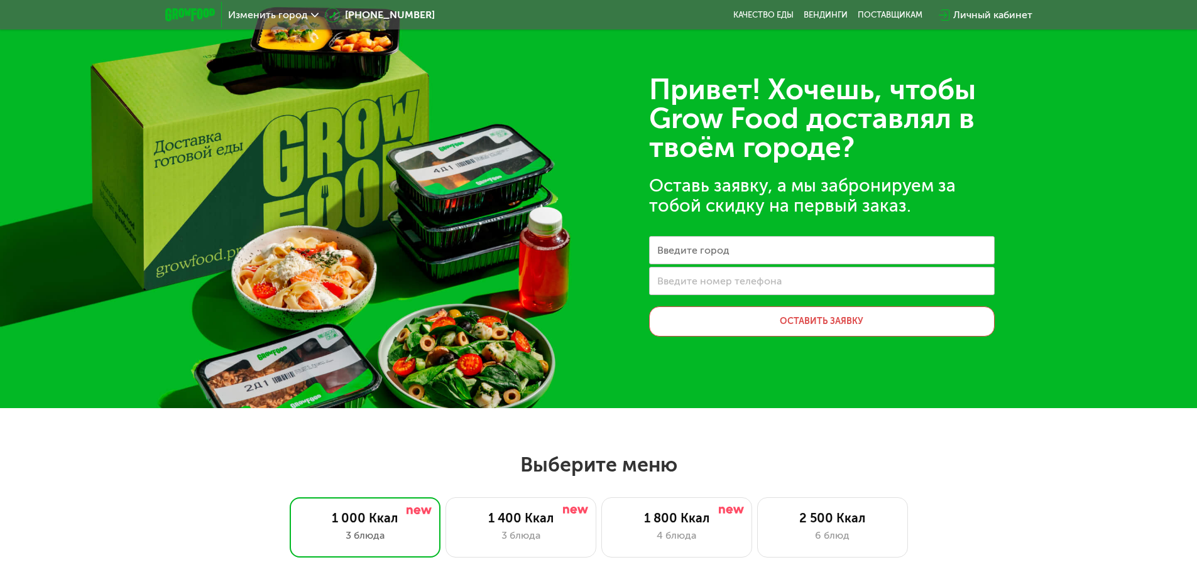
click at [747, 283] on label "Введите номер телефона" at bounding box center [719, 281] width 124 height 7
click at [747, 283] on input "Введите номер телефона" at bounding box center [822, 281] width 346 height 28
drag, startPoint x: 756, startPoint y: 261, endPoint x: 756, endPoint y: 248, distance: 13.2
click at [756, 257] on input "Введите город" at bounding box center [822, 250] width 346 height 28
type input "*********"
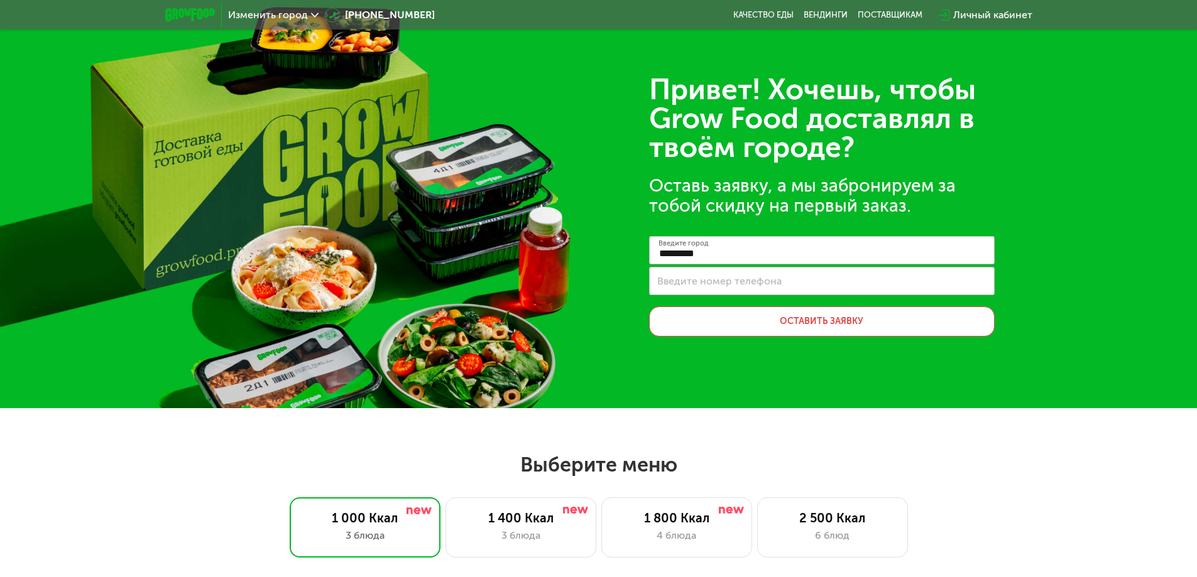
click at [710, 281] on label "Введите номер телефона" at bounding box center [719, 281] width 124 height 7
click at [710, 281] on input "Введите номер телефона" at bounding box center [822, 281] width 346 height 28
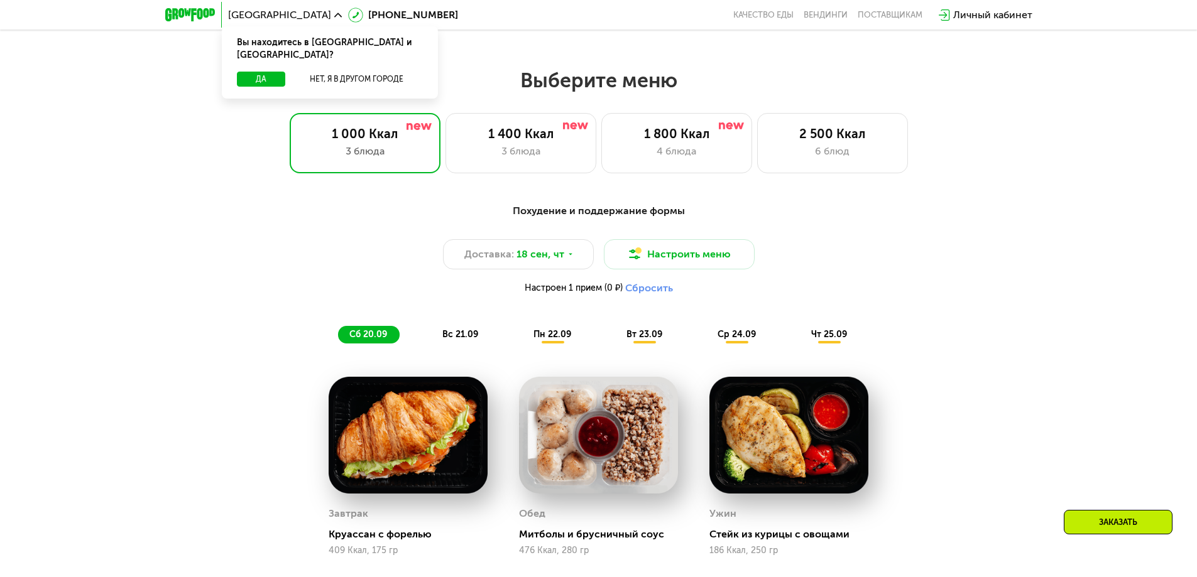
scroll to position [1005, 0]
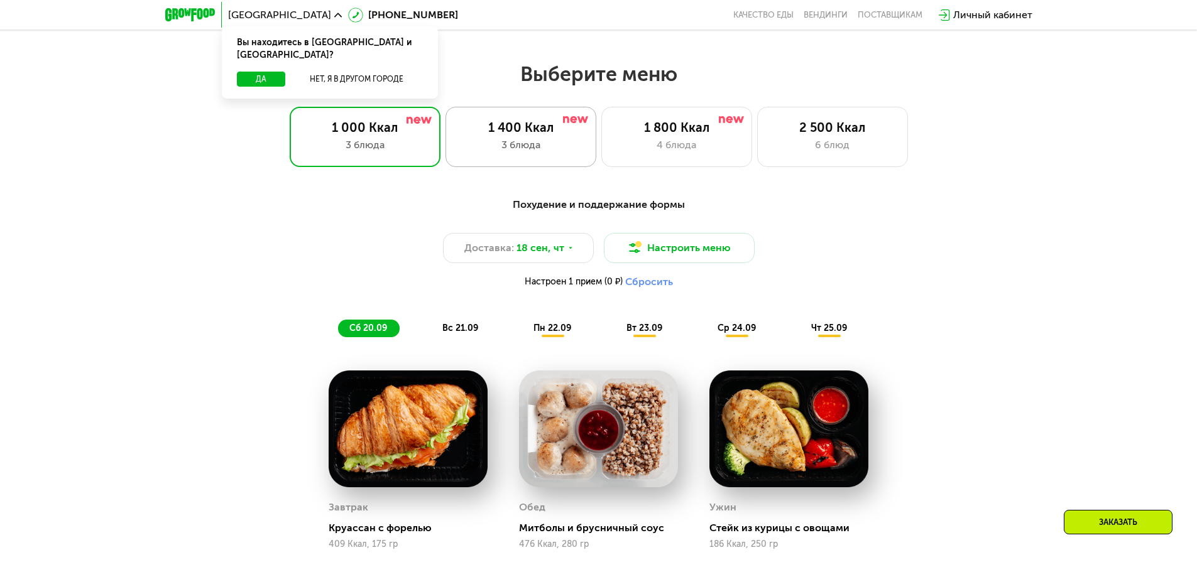
click at [492, 132] on div "1 400 Ккал" at bounding box center [521, 127] width 124 height 15
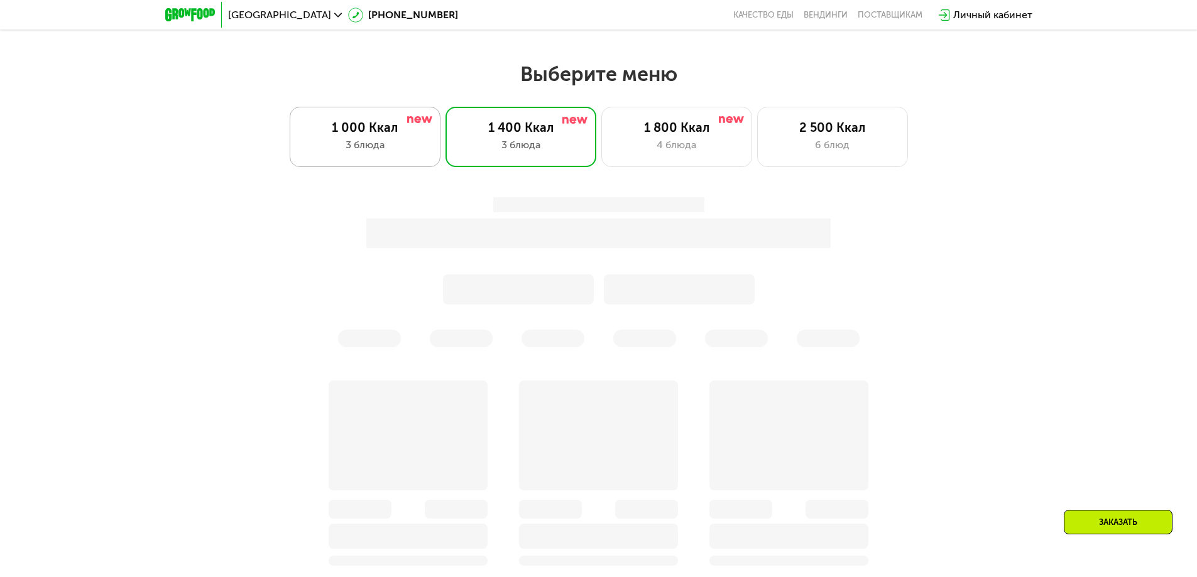
click at [367, 134] on div "1 000 Ккал" at bounding box center [365, 127] width 124 height 15
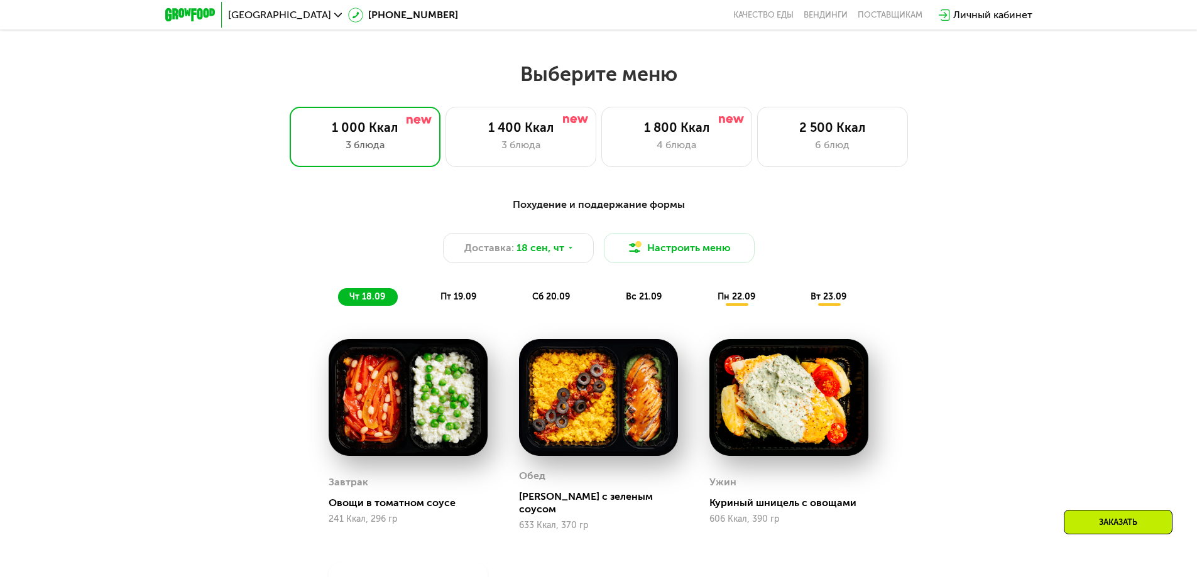
drag, startPoint x: 201, startPoint y: 170, endPoint x: 214, endPoint y: 189, distance: 23.5
click at [204, 173] on div "Выберите меню 1 000 Ккал 3 блюда 1 400 Ккал 3 блюда 1 800 Ккал 4 блюда 2 500 Кк…" at bounding box center [598, 409] width 1197 height 694
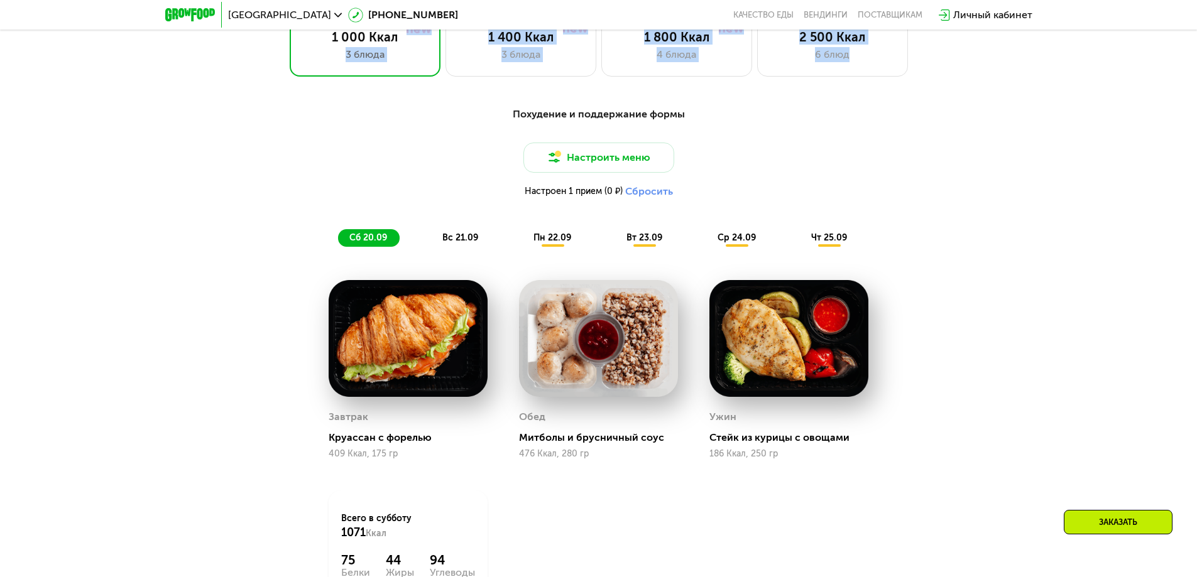
scroll to position [1068, 0]
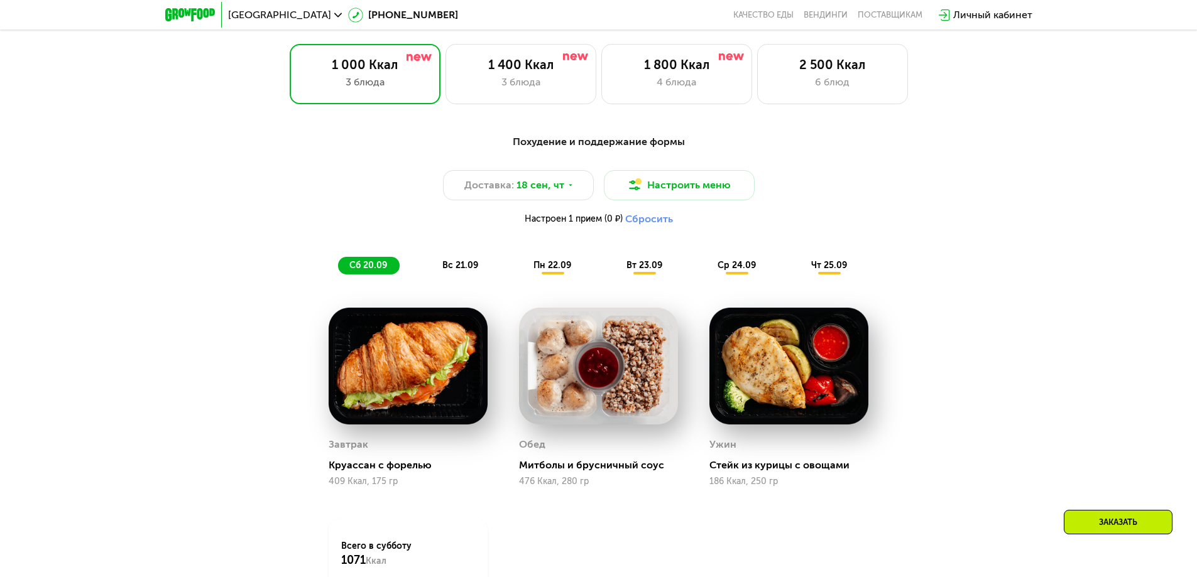
click at [276, 176] on div "Доставка: 18 сен, чт Настроить меню Настроен 1 прием (0 ₽) Сбросить" at bounding box center [599, 201] width 744 height 62
click at [443, 271] on span "вс 21.09" at bounding box center [460, 265] width 36 height 11
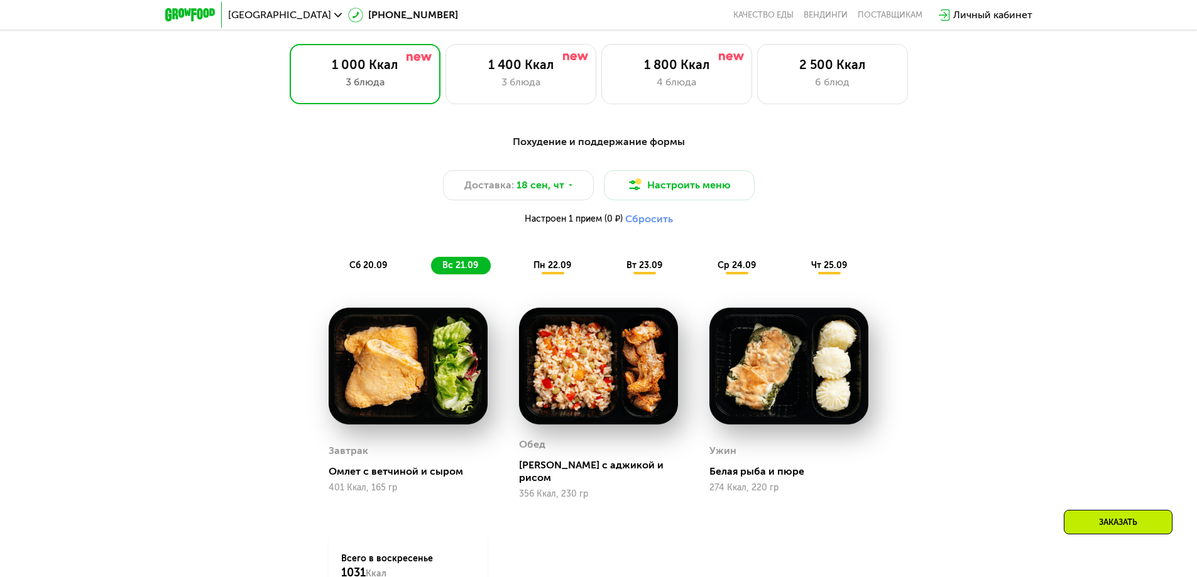
click at [545, 264] on span "пн 22.09" at bounding box center [552, 265] width 38 height 11
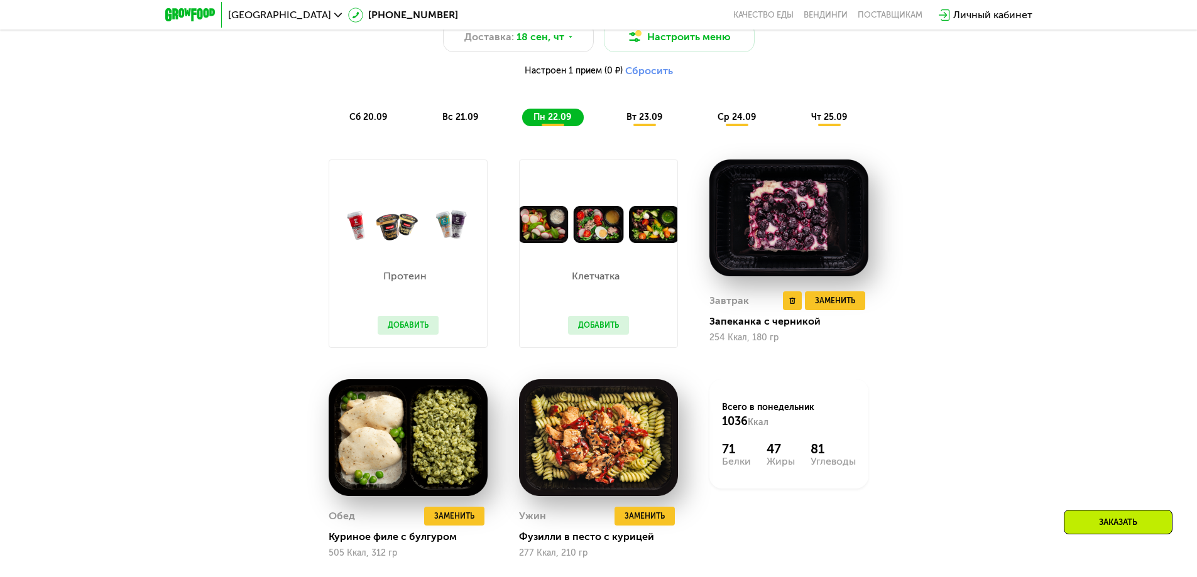
scroll to position [1256, 0]
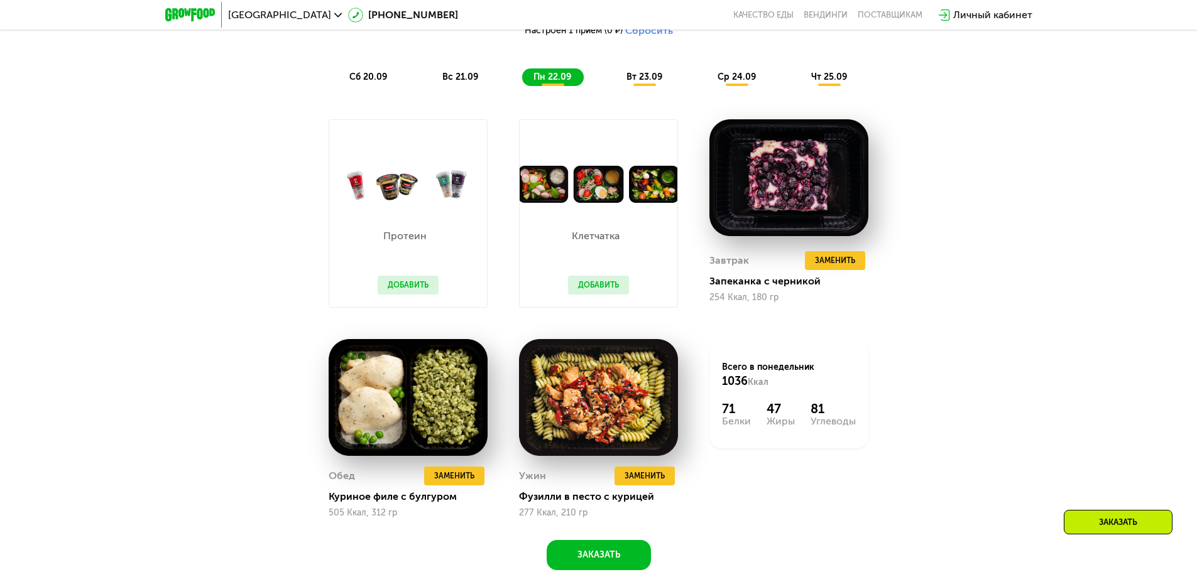
click at [645, 86] on div "вт 23.09" at bounding box center [645, 77] width 60 height 18
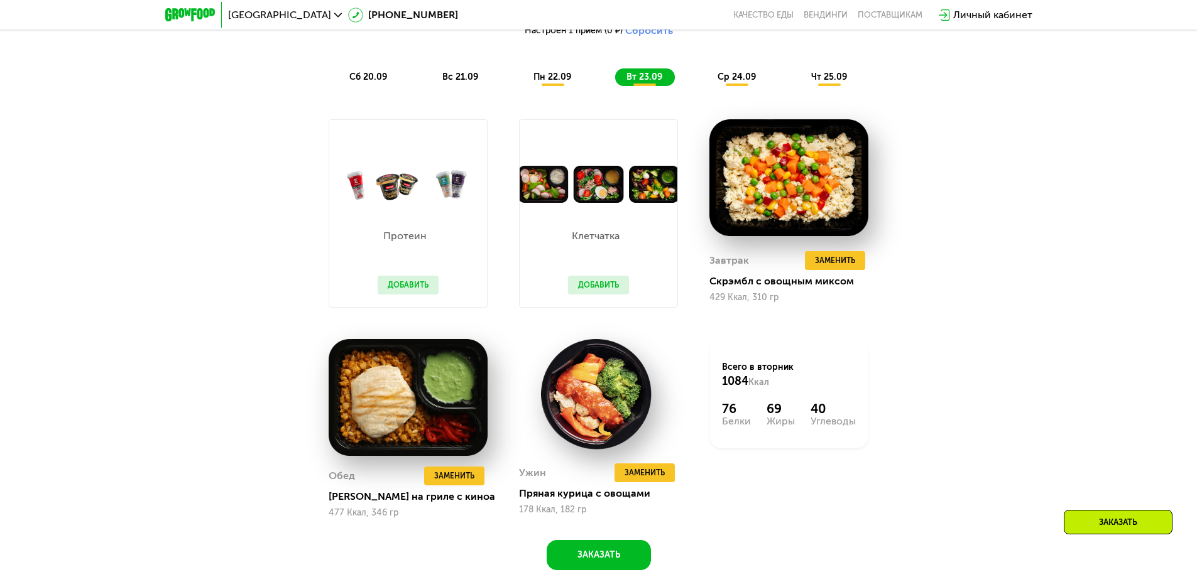
click at [744, 82] on span "ср 24.09" at bounding box center [736, 77] width 38 height 11
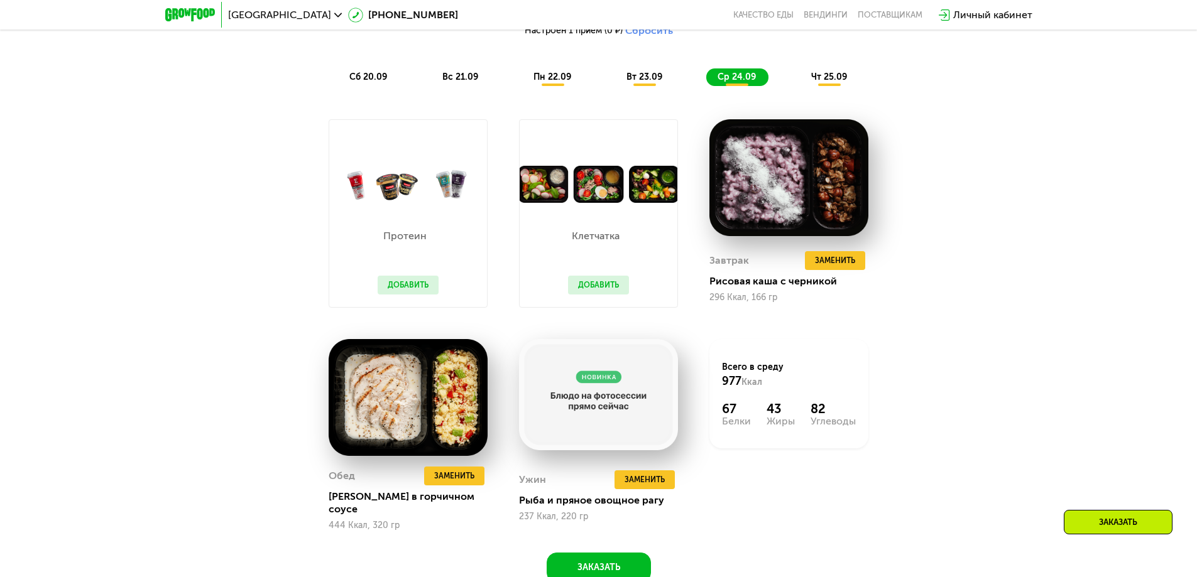
click at [807, 82] on div "чт 25.09" at bounding box center [830, 77] width 60 height 18
